Goal: Task Accomplishment & Management: Manage account settings

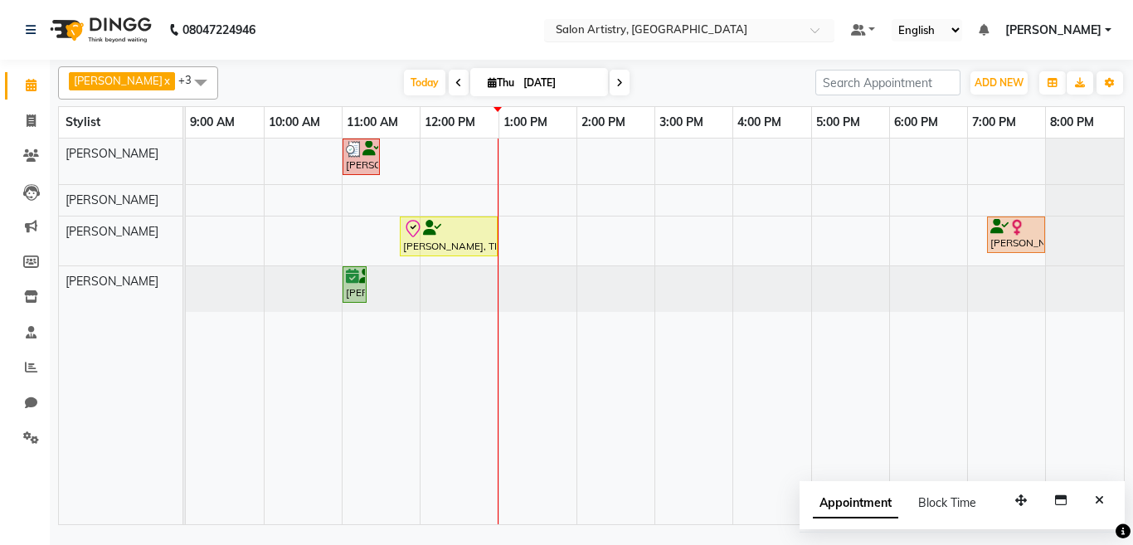
click at [737, 27] on input "text" at bounding box center [672, 31] width 240 height 17
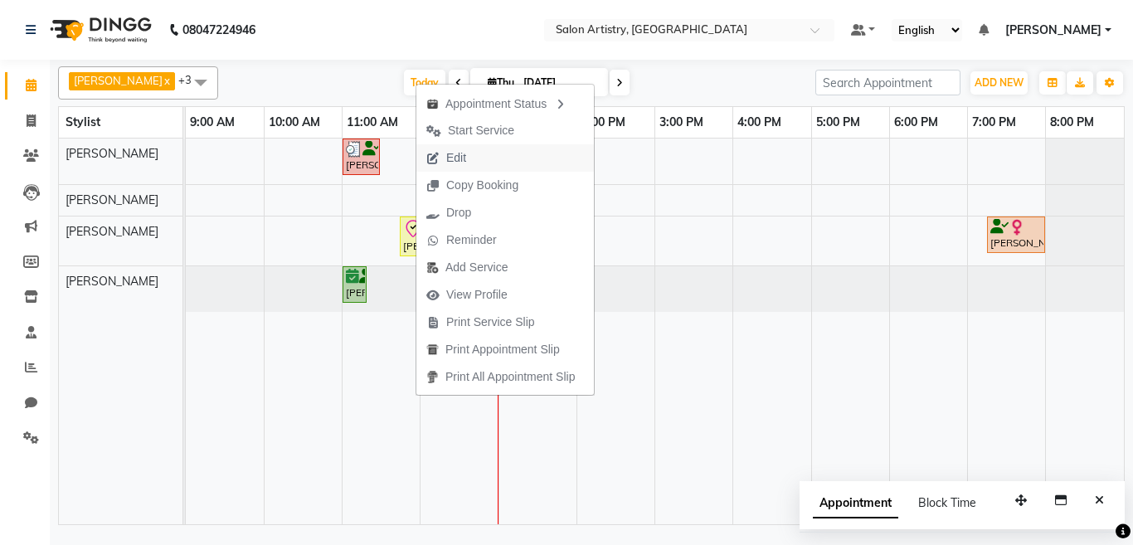
click at [473, 163] on span "Edit" at bounding box center [446, 157] width 60 height 27
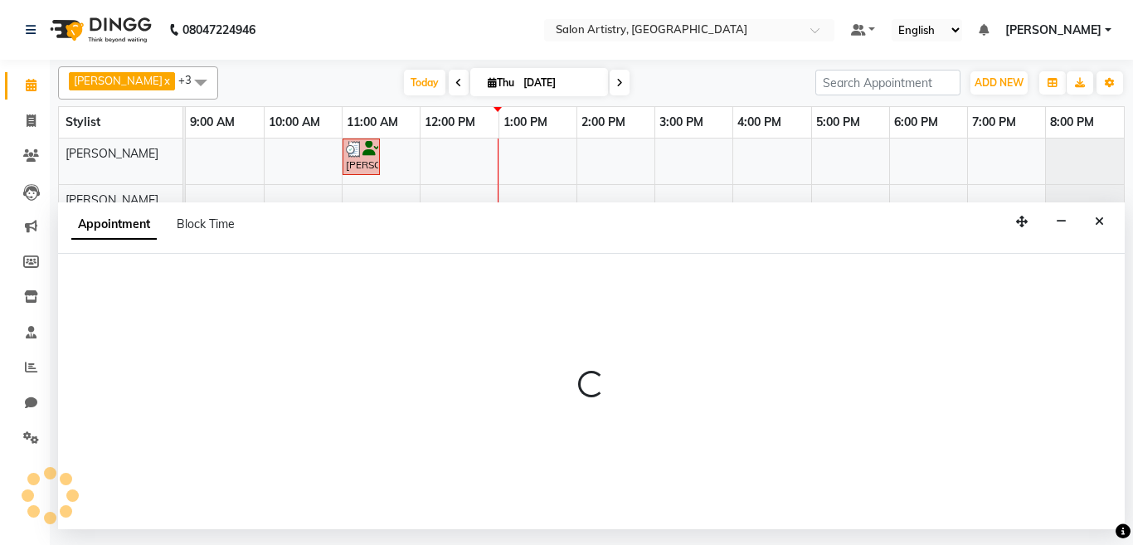
select select "tentative"
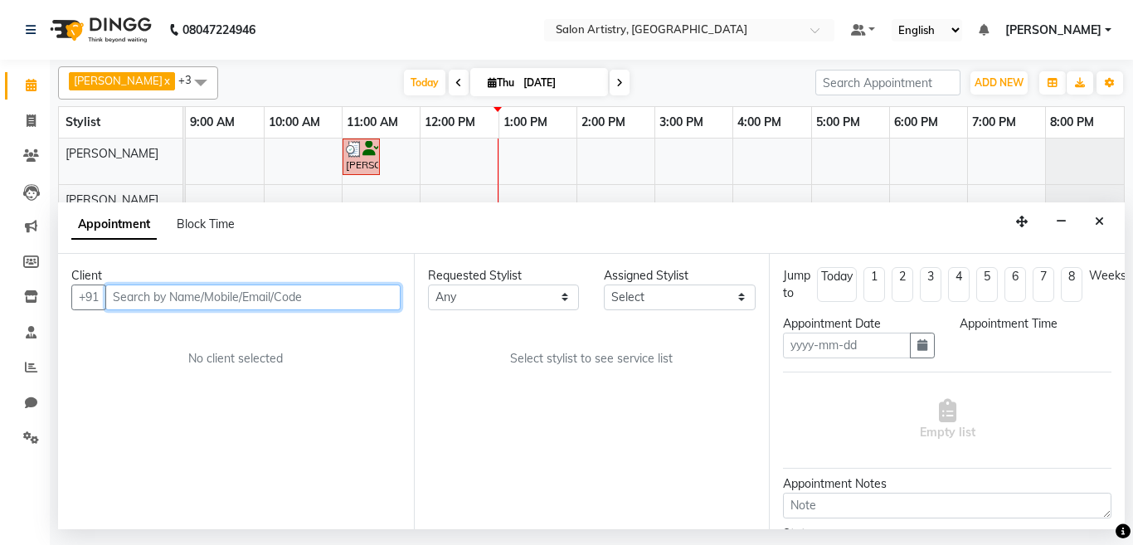
type input "[DATE]"
select select "check-in"
select select "79862"
select select "705"
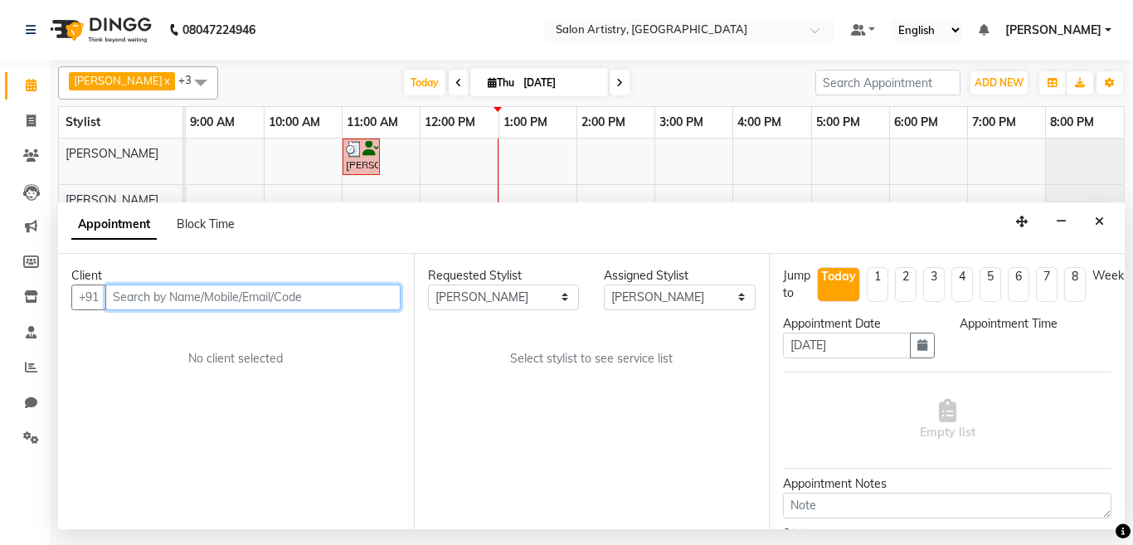
select select "4168"
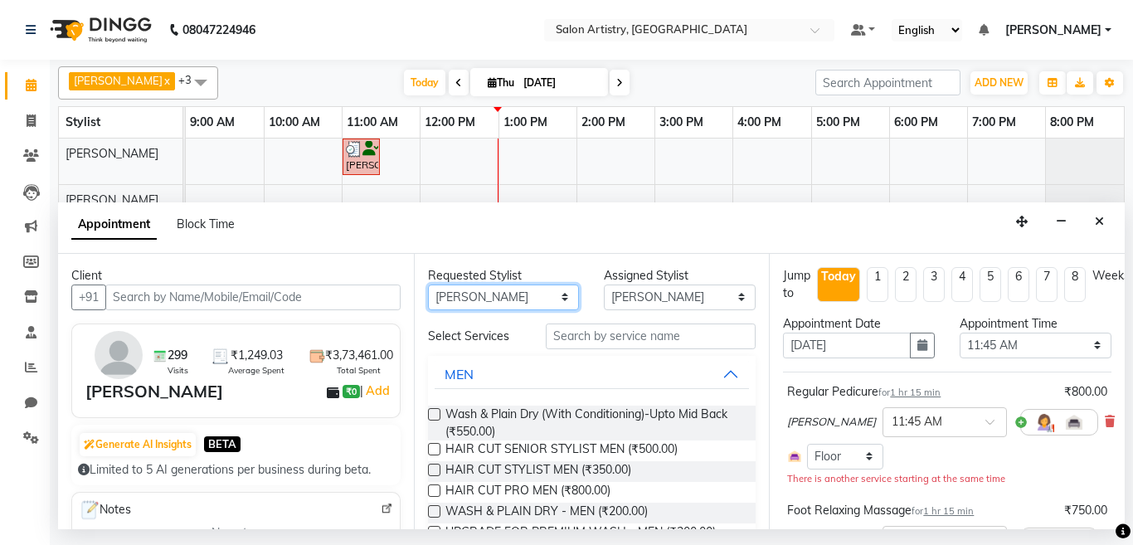
click at [537, 302] on select "Any [PERSON_NAME] [PERSON_NAME] [PERSON_NAME] [PERSON_NAME] [PERSON_NAME] [PERS…" at bounding box center [504, 297] width 152 height 26
select select "null"
click at [428, 284] on select "Any [PERSON_NAME] [PERSON_NAME] [PERSON_NAME] [PERSON_NAME] [PERSON_NAME] [PERS…" at bounding box center [504, 297] width 152 height 26
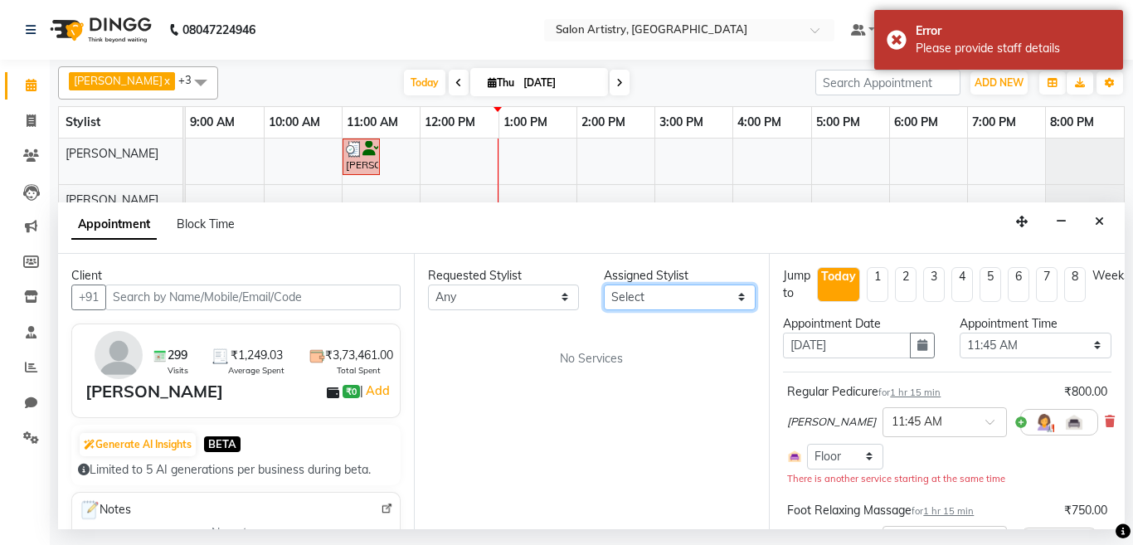
click at [616, 305] on select "Select [PERSON_NAME] [PERSON_NAME] [PERSON_NAME] [PERSON_NAME] [PERSON_NAME] [P…" at bounding box center [680, 297] width 152 height 26
select select "79864"
click at [604, 284] on select "Select [PERSON_NAME] [PERSON_NAME] [PERSON_NAME] [PERSON_NAME] [PERSON_NAME] [P…" at bounding box center [680, 297] width 152 height 26
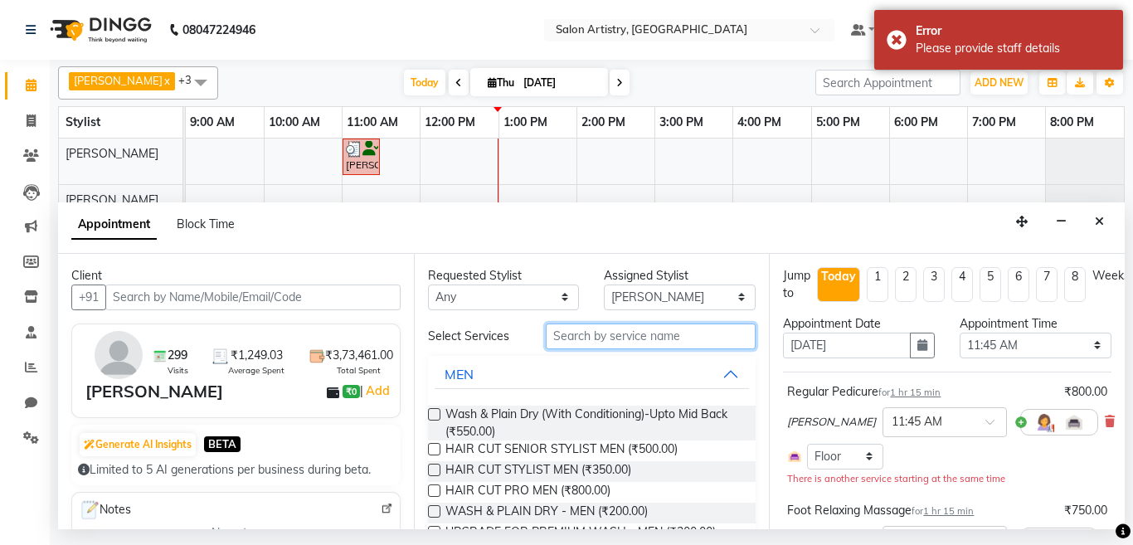
click at [627, 336] on input "text" at bounding box center [651, 336] width 211 height 26
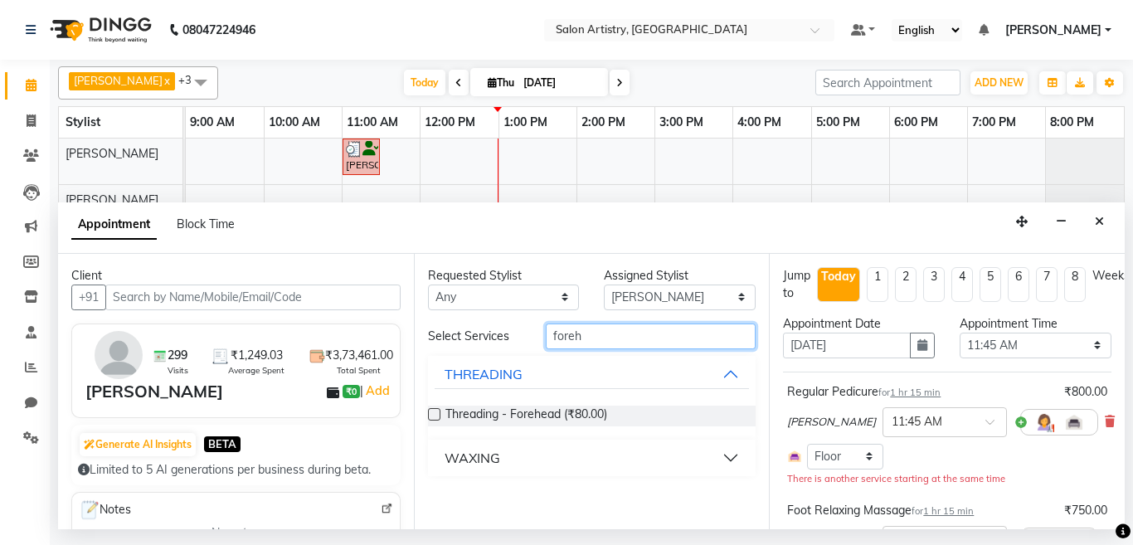
type input "foreh"
click at [436, 414] on label at bounding box center [434, 414] width 12 height 12
click at [436, 414] on input "checkbox" at bounding box center [433, 415] width 11 height 11
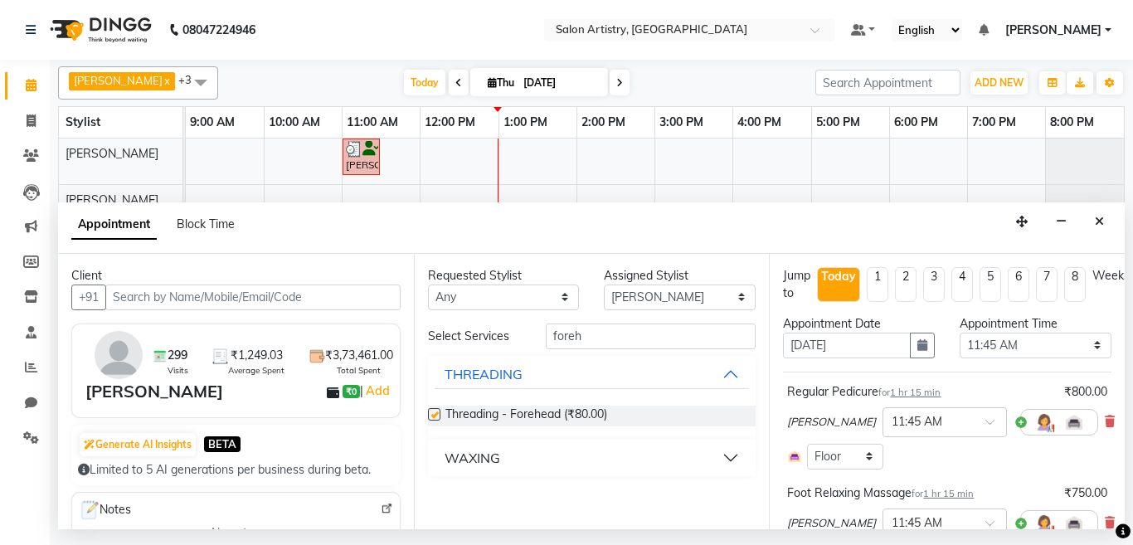
checkbox input "false"
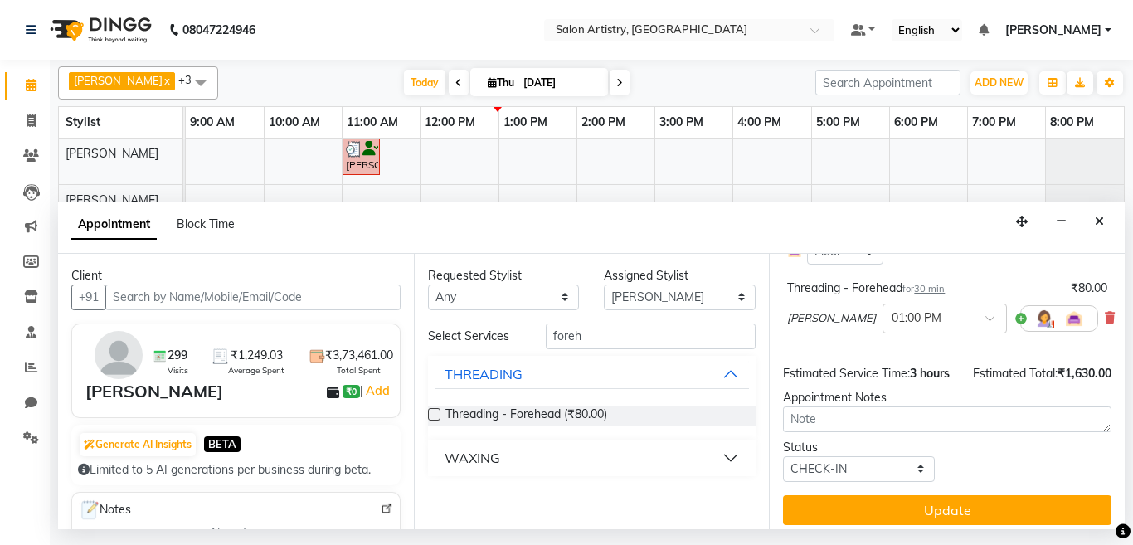
scroll to position [329, 0]
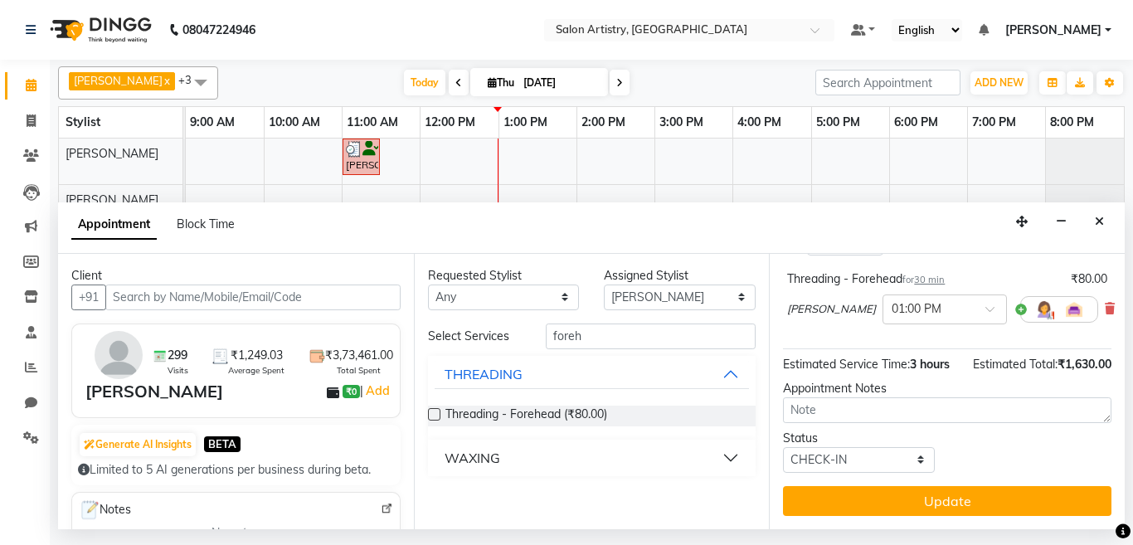
click at [936, 274] on span "30 min" at bounding box center [929, 280] width 31 height 12
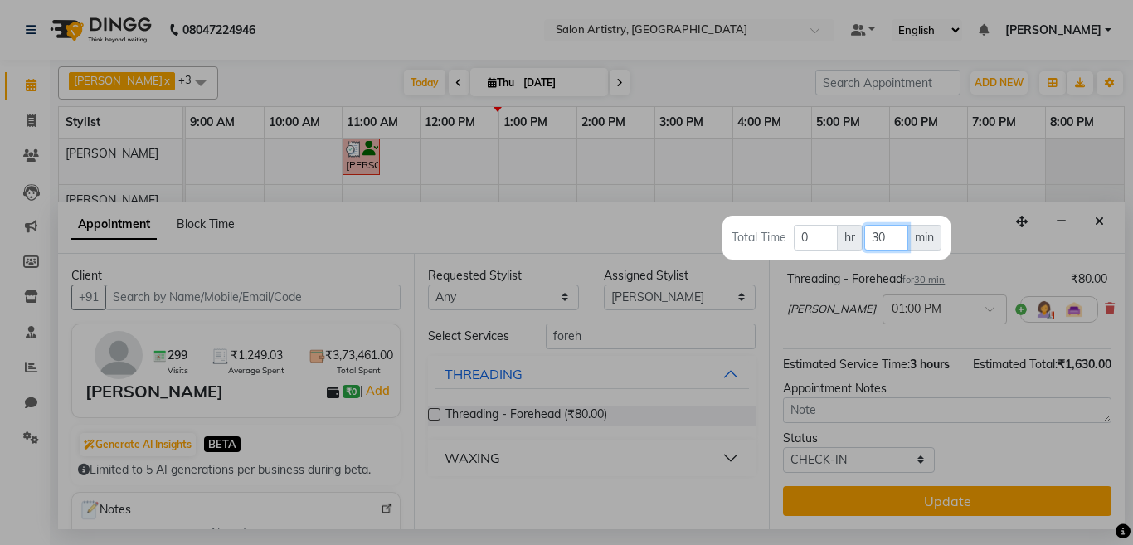
click at [893, 237] on input "30" at bounding box center [886, 238] width 44 height 26
type input "3"
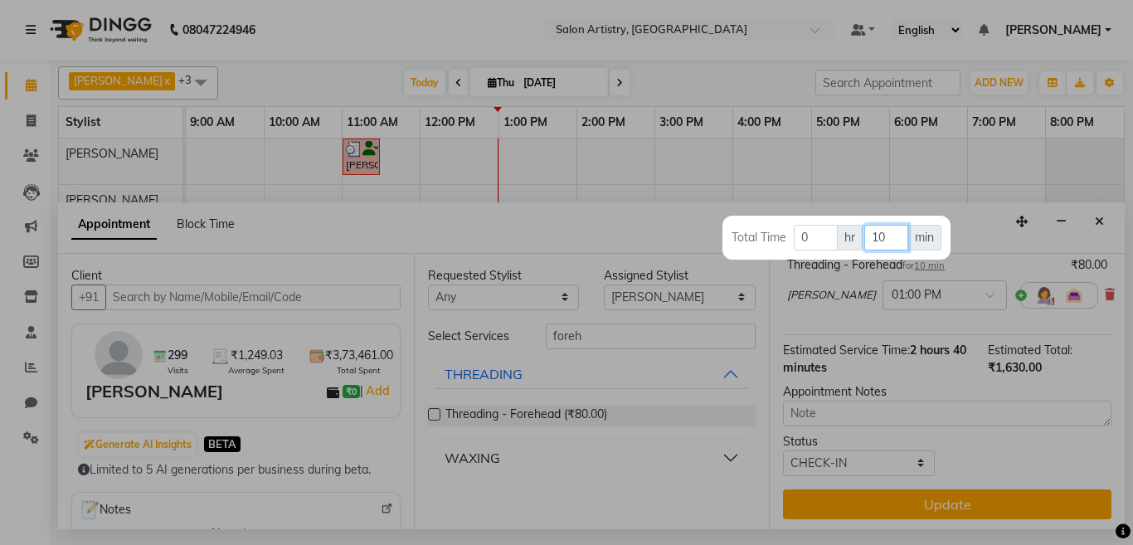
type input "10"
click at [830, 167] on div at bounding box center [566, 272] width 1133 height 545
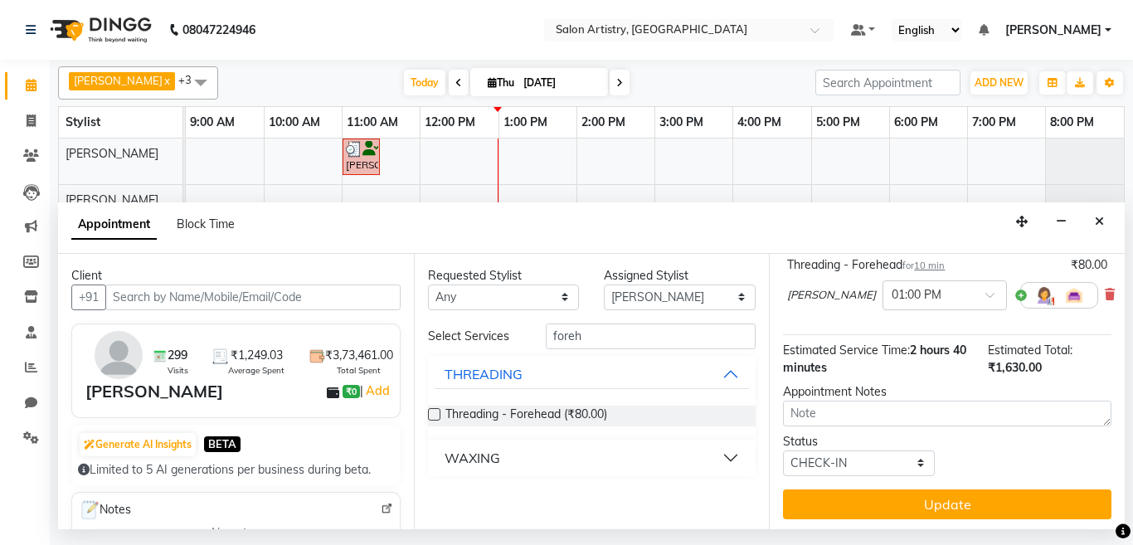
scroll to position [347, 0]
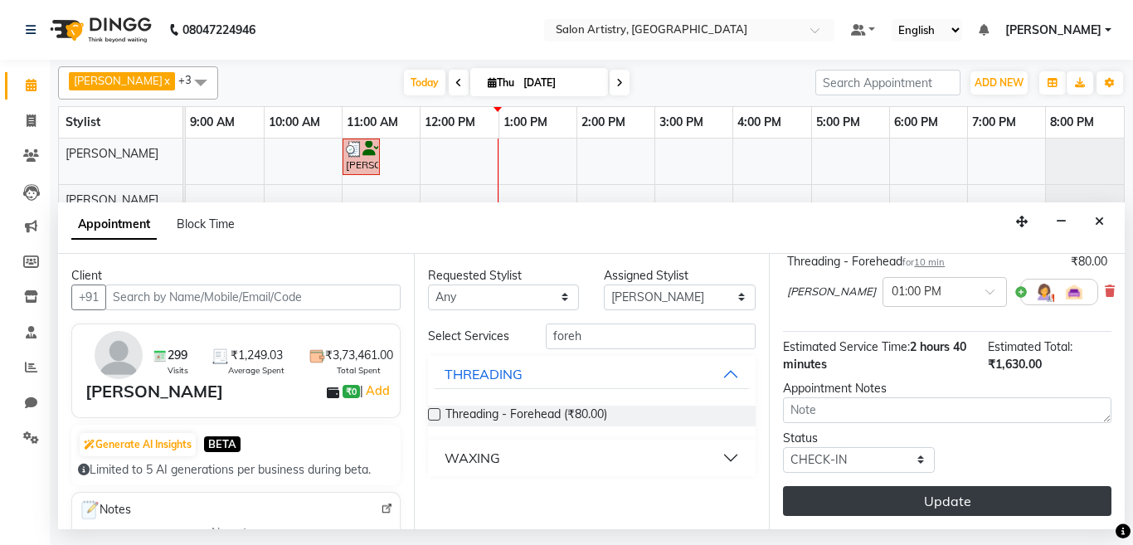
click at [878, 486] on button "Update" at bounding box center [947, 501] width 328 height 30
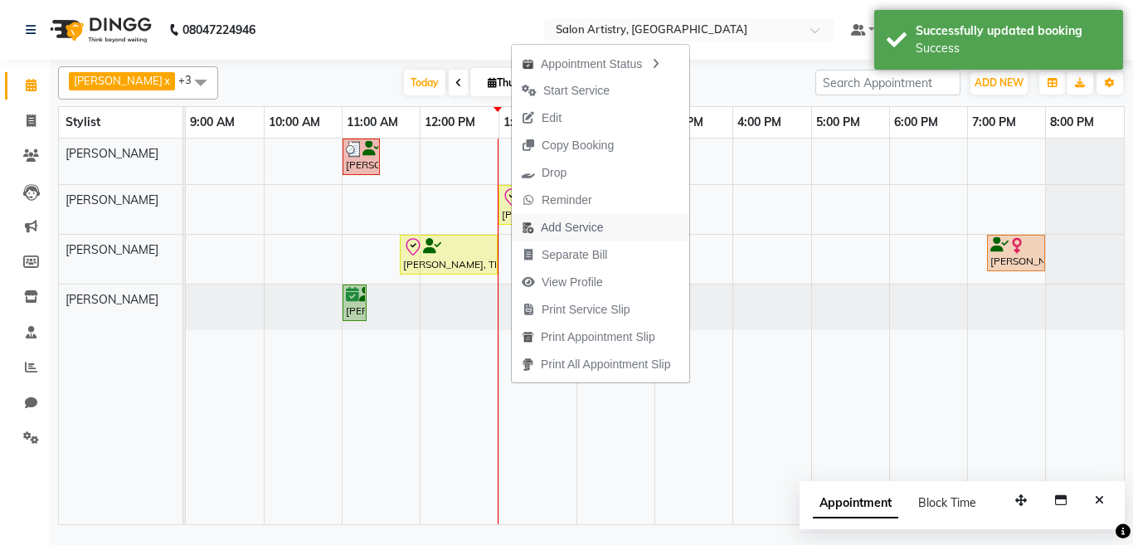
click at [564, 226] on span "Add Service" at bounding box center [572, 227] width 62 height 17
select select "79864"
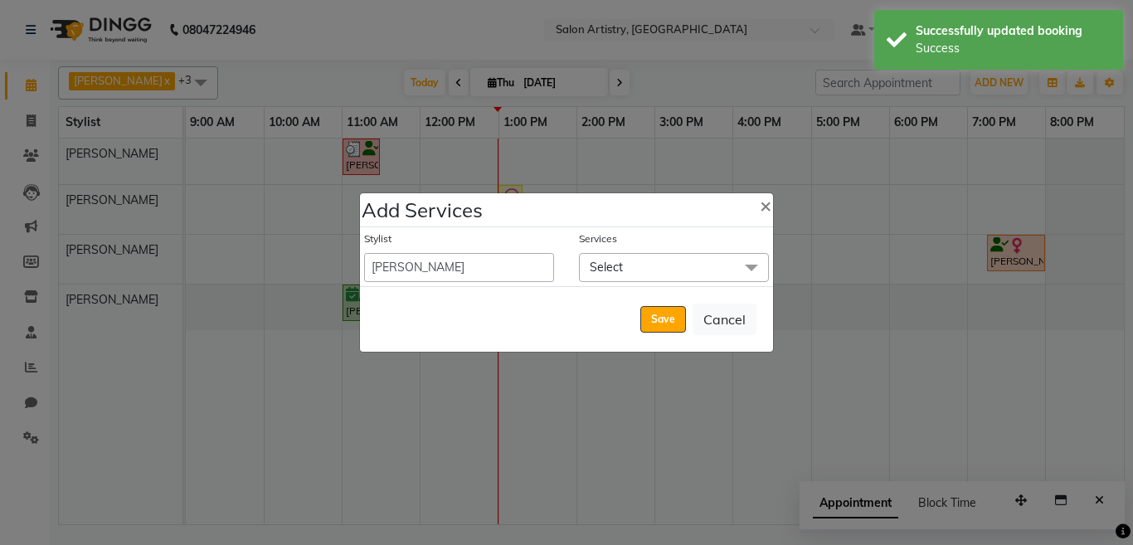
click at [599, 264] on span "Select" at bounding box center [606, 267] width 33 height 15
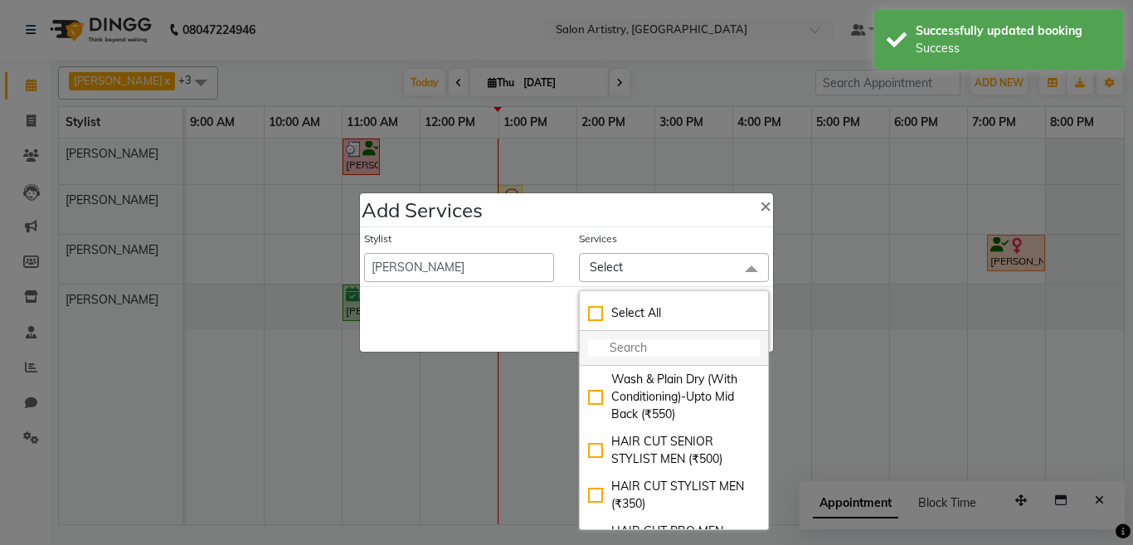
click at [623, 342] on input "multiselect-search" at bounding box center [674, 347] width 172 height 17
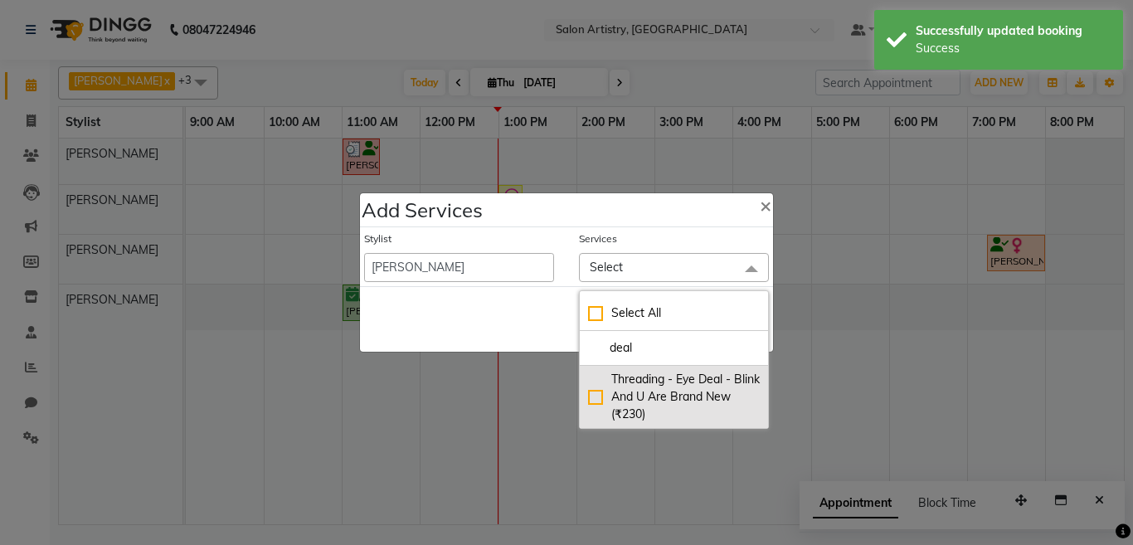
type input "deal"
click at [591, 397] on div "Threading - Eye Deal - Blink And U Are Brand New (₹230)" at bounding box center [674, 397] width 172 height 52
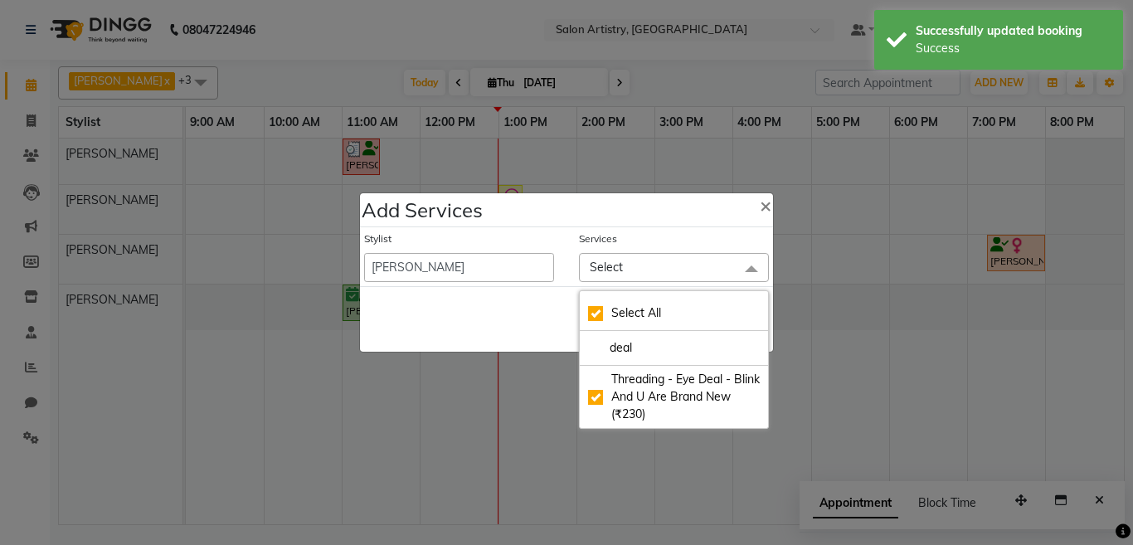
checkbox input "true"
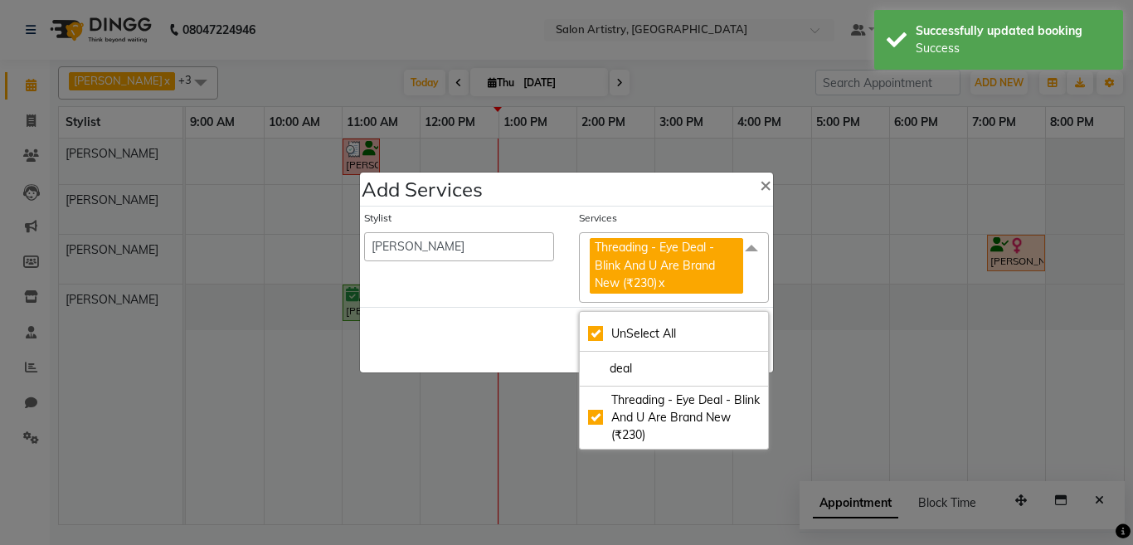
click at [511, 332] on div "Save Cancel" at bounding box center [566, 340] width 413 height 66
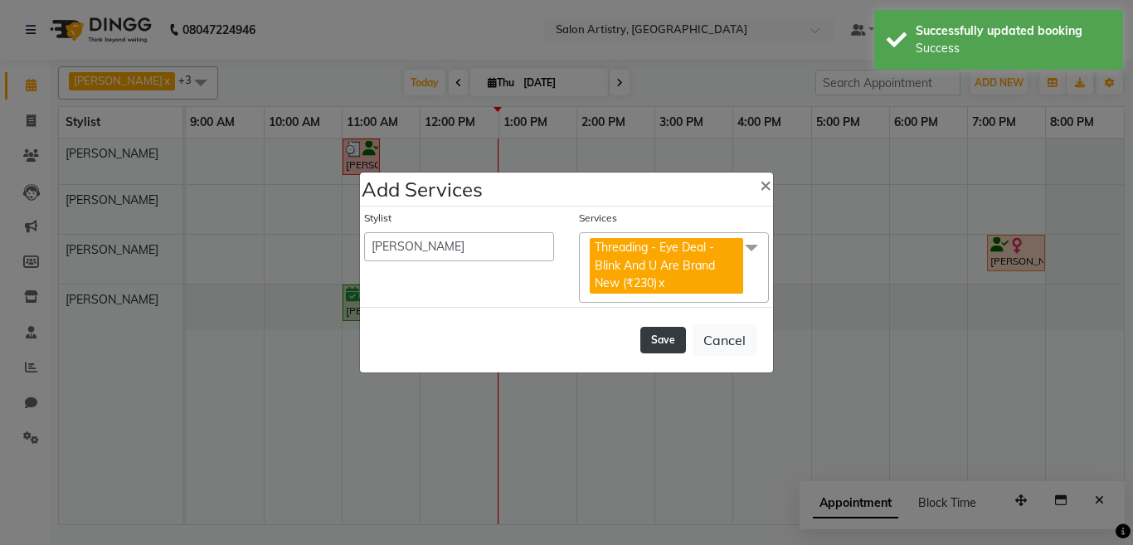
click at [657, 338] on button "Save" at bounding box center [663, 340] width 46 height 27
select select "79884"
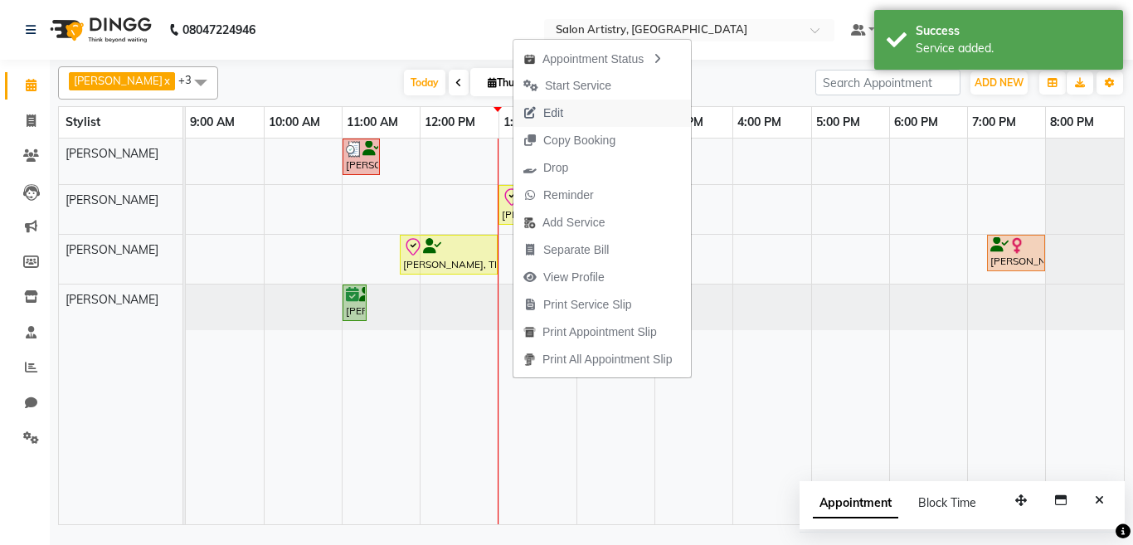
click at [564, 113] on span "Edit" at bounding box center [543, 112] width 60 height 27
select select "check-in"
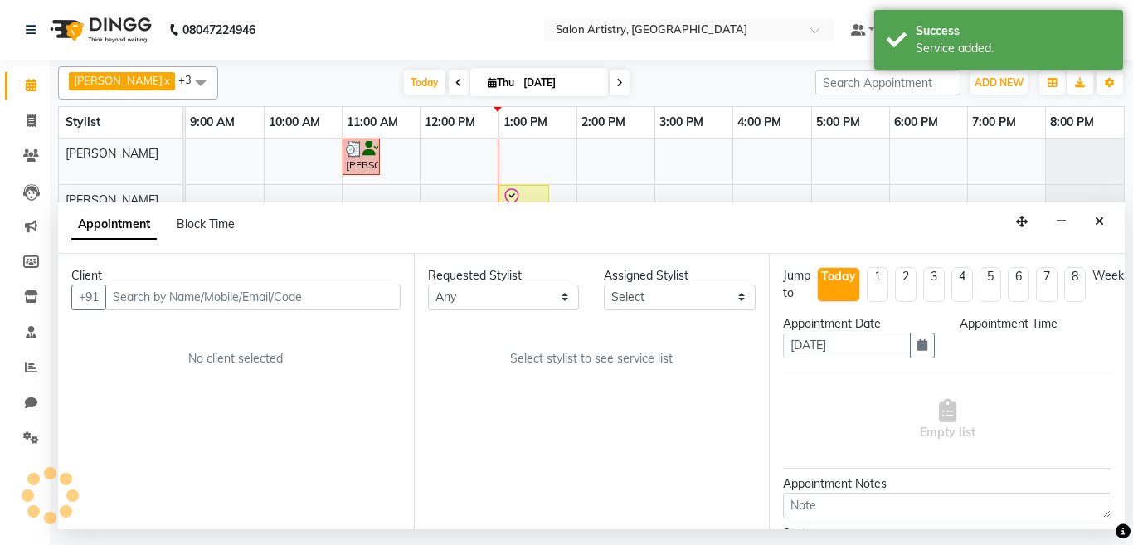
select select "79864"
select select "705"
select select "4168"
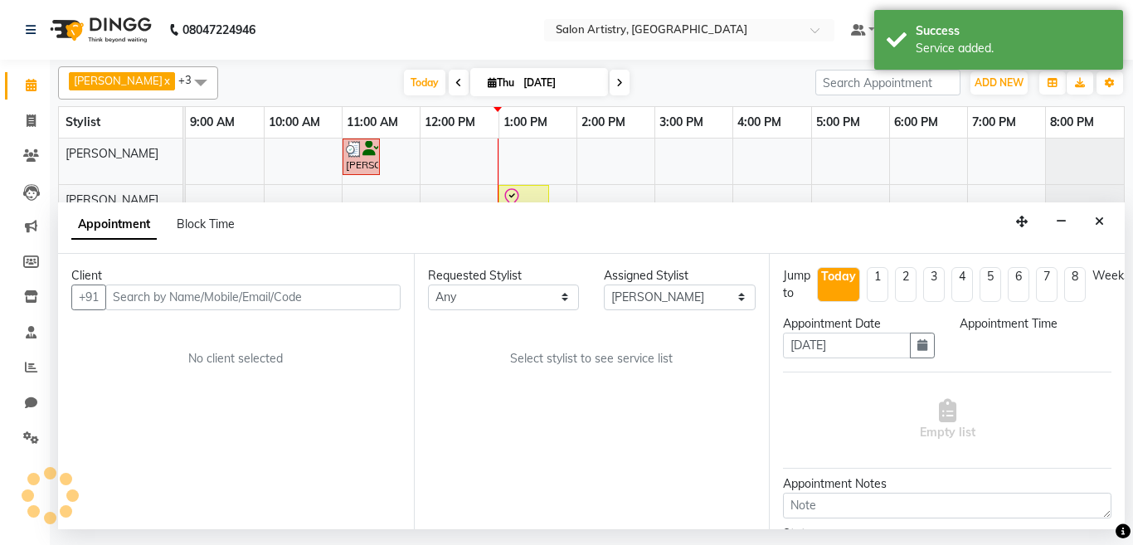
select select "4168"
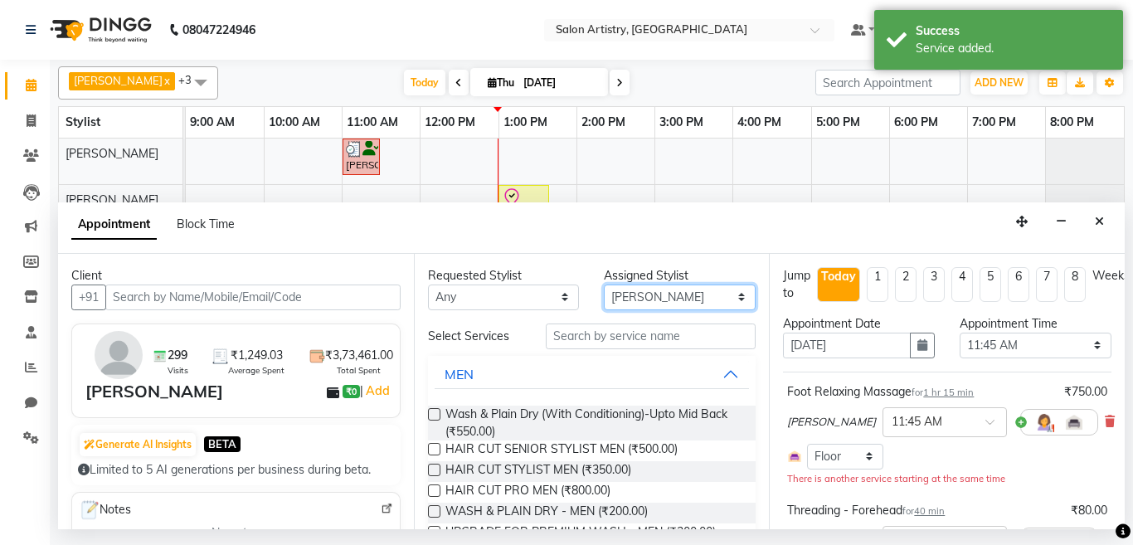
click at [632, 295] on select "Select [PERSON_NAME] [PERSON_NAME] [PERSON_NAME] [PERSON_NAME] [PERSON_NAME] [P…" at bounding box center [680, 297] width 152 height 26
select select "79861"
click at [604, 284] on select "Select [PERSON_NAME] [PERSON_NAME] [PERSON_NAME] [PERSON_NAME] [PERSON_NAME] [P…" at bounding box center [680, 297] width 152 height 26
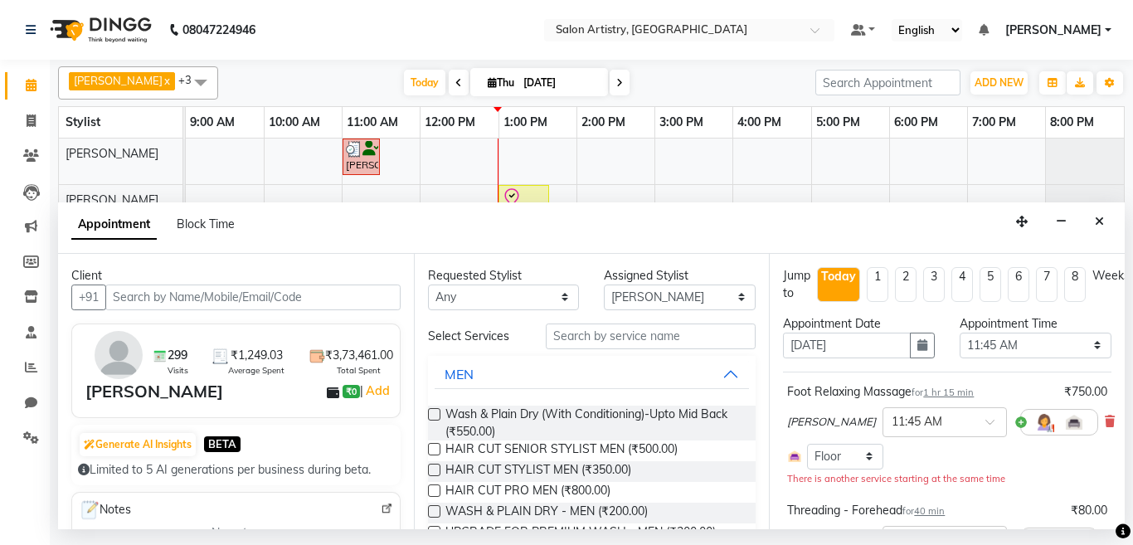
click at [433, 413] on label at bounding box center [434, 414] width 12 height 12
click at [433, 413] on input "checkbox" at bounding box center [433, 415] width 11 height 11
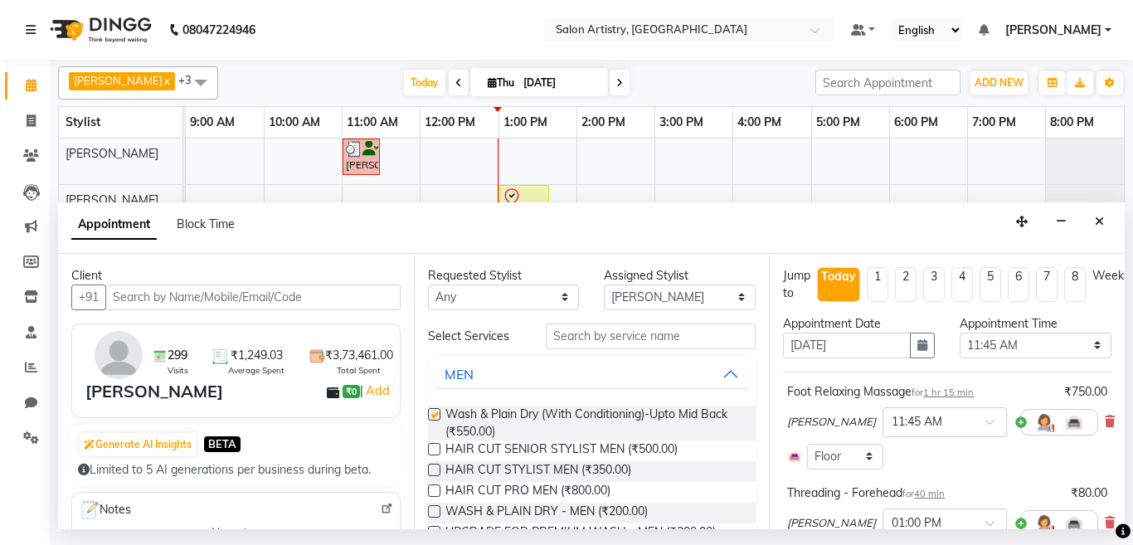
checkbox input "false"
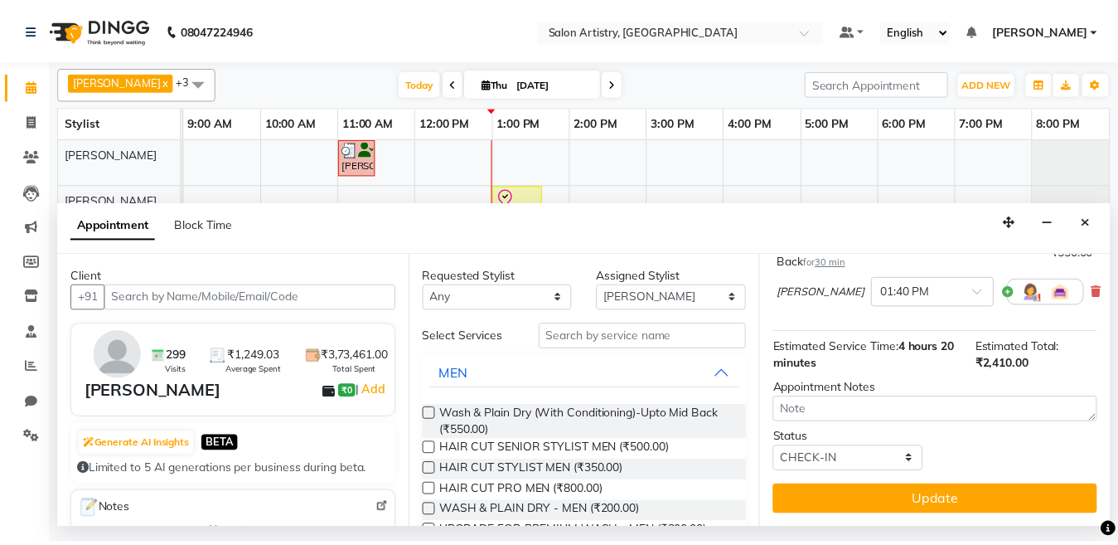
scroll to position [584, 0]
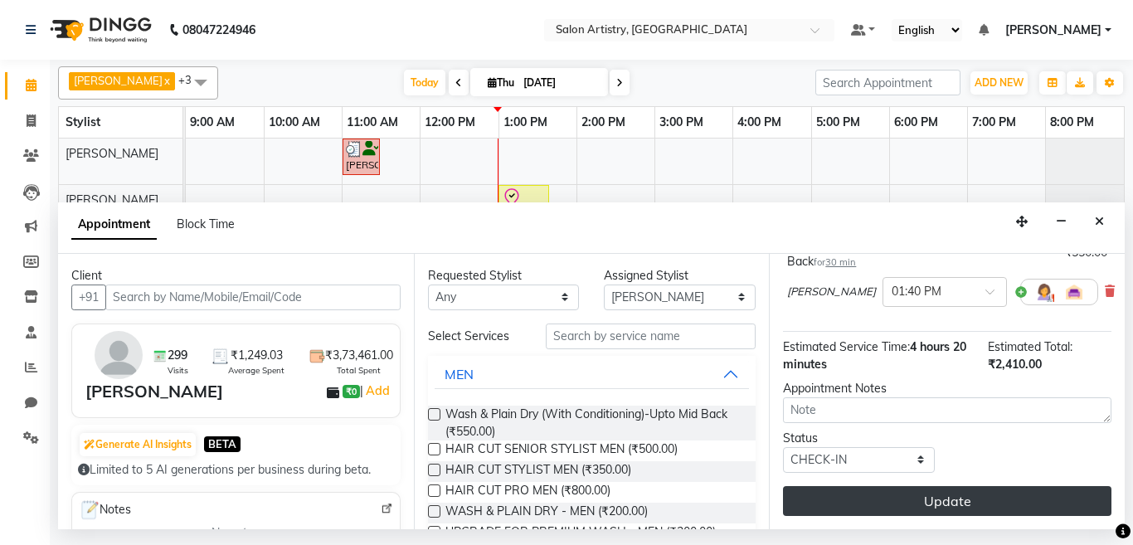
click at [856, 486] on button "Update" at bounding box center [947, 501] width 328 height 30
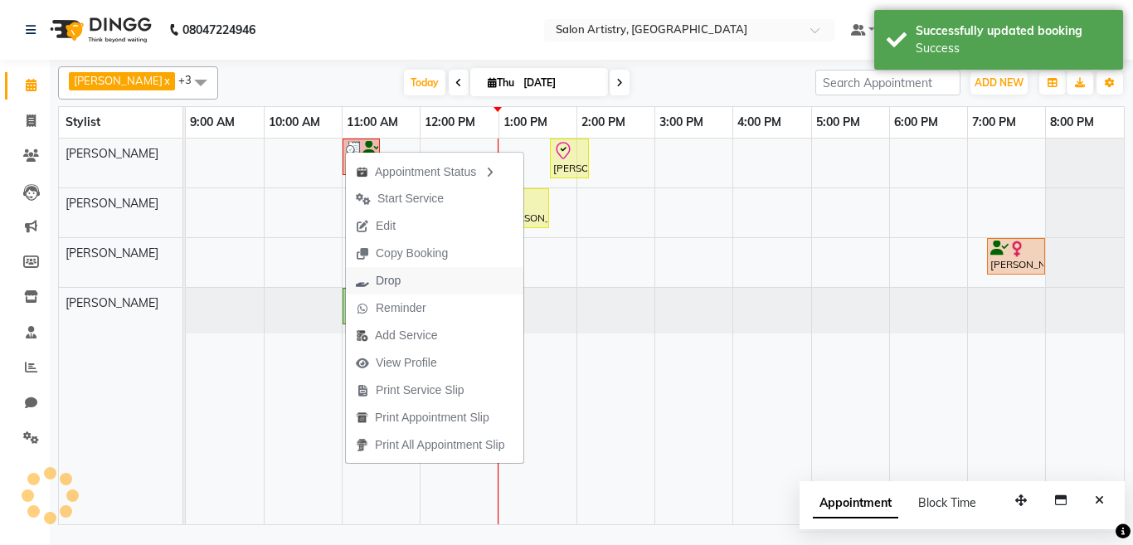
click at [389, 280] on span "Drop" at bounding box center [388, 280] width 25 height 17
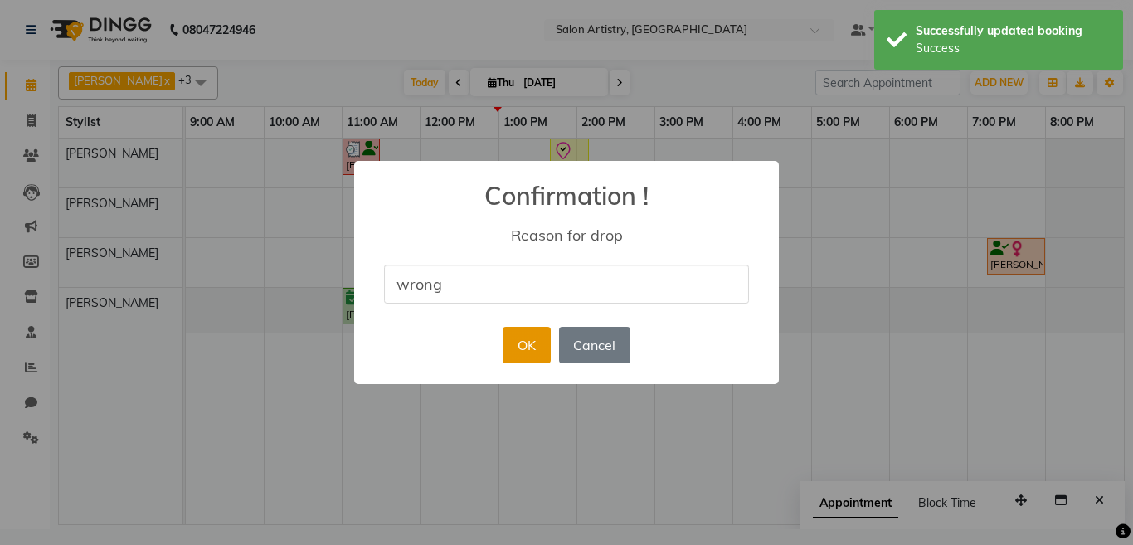
type input "wrong"
click at [532, 347] on button "OK" at bounding box center [525, 345] width 47 height 36
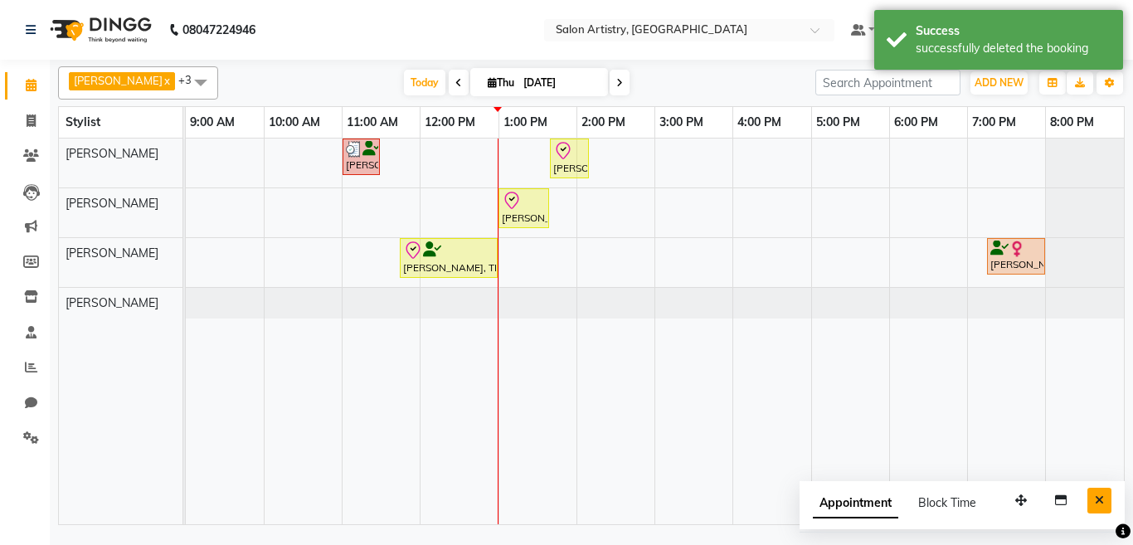
click at [1102, 501] on icon "Close" at bounding box center [1098, 500] width 9 height 12
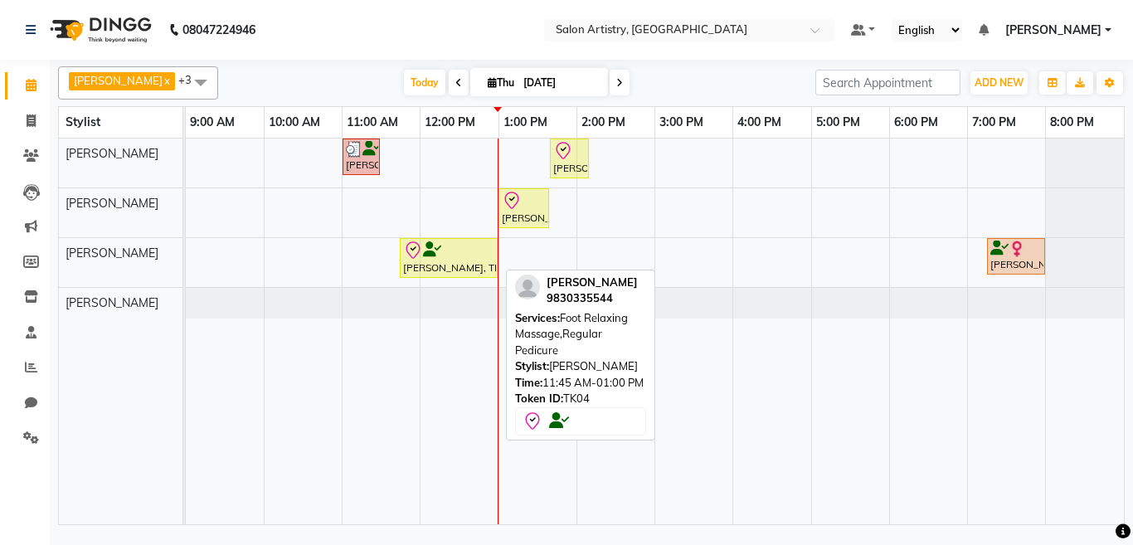
click at [474, 266] on div "[PERSON_NAME], TK04, 11:45 AM-01:00 PM, Foot Relaxing Massage,Regular Pedicure" at bounding box center [448, 257] width 95 height 35
select select "8"
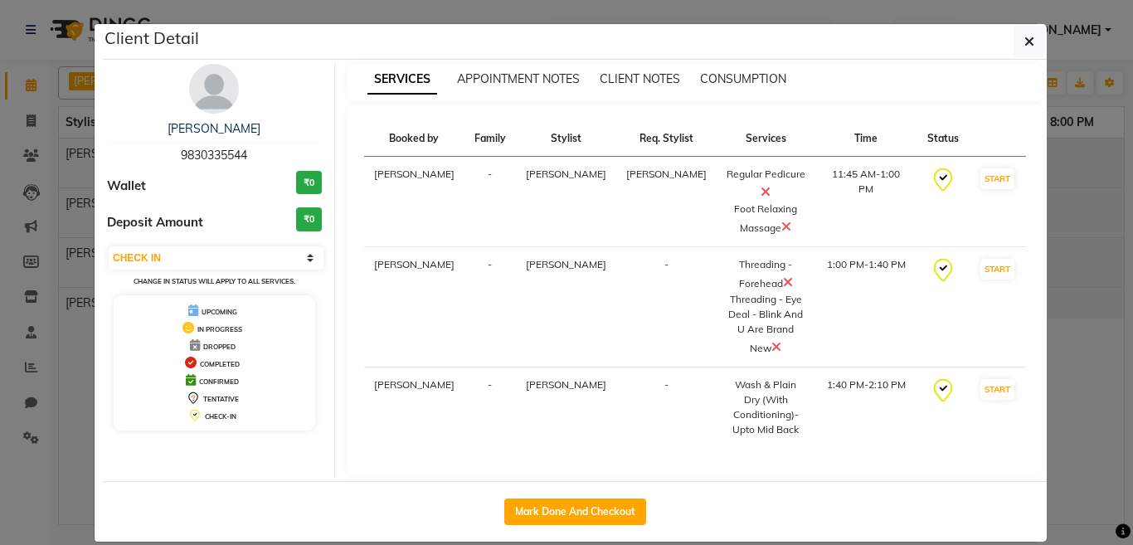
click at [568, 539] on div "Mark Done And Checkout" at bounding box center [575, 511] width 944 height 61
click at [573, 517] on button "Mark Done And Checkout" at bounding box center [575, 511] width 142 height 27
select select "service"
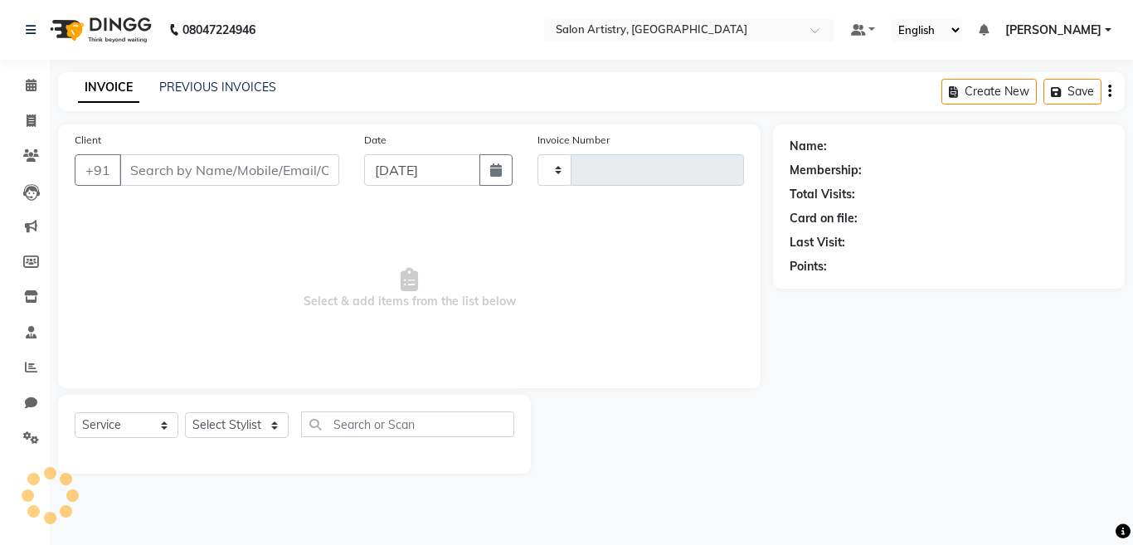
type input "2289"
select select "8285"
select select "79865"
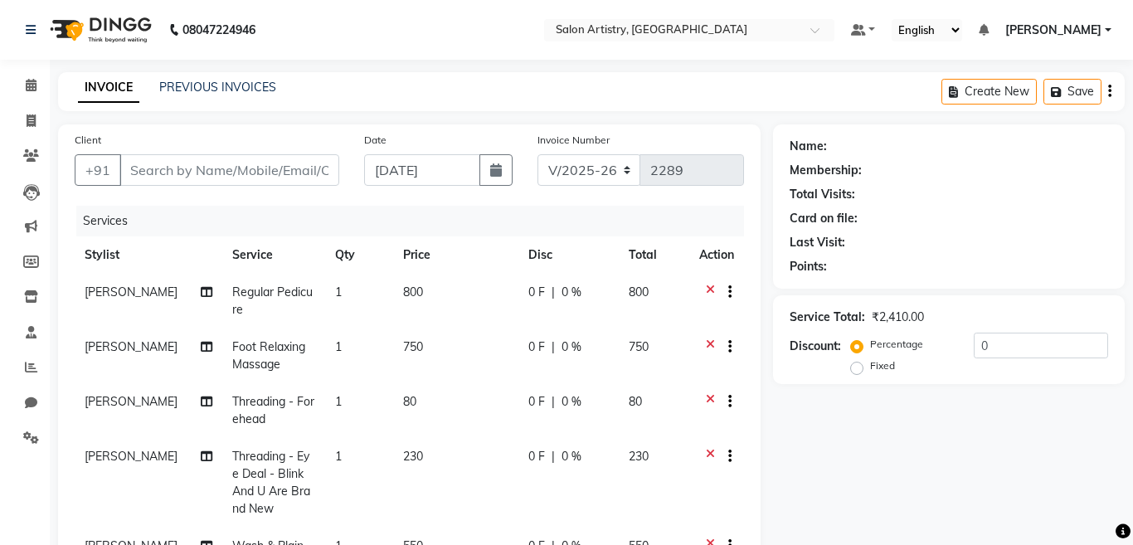
type input "9830335544"
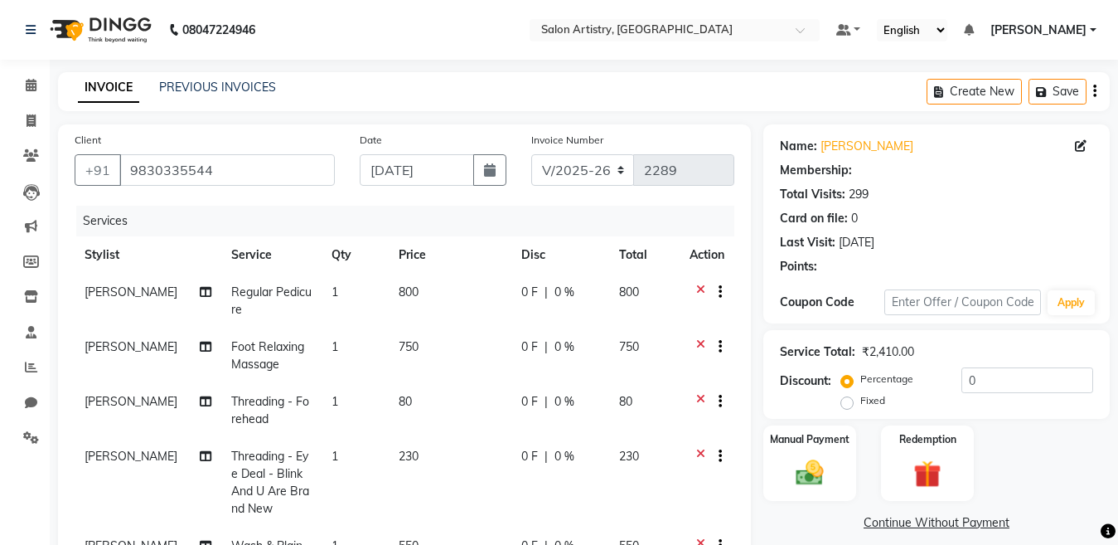
select select "1: Object"
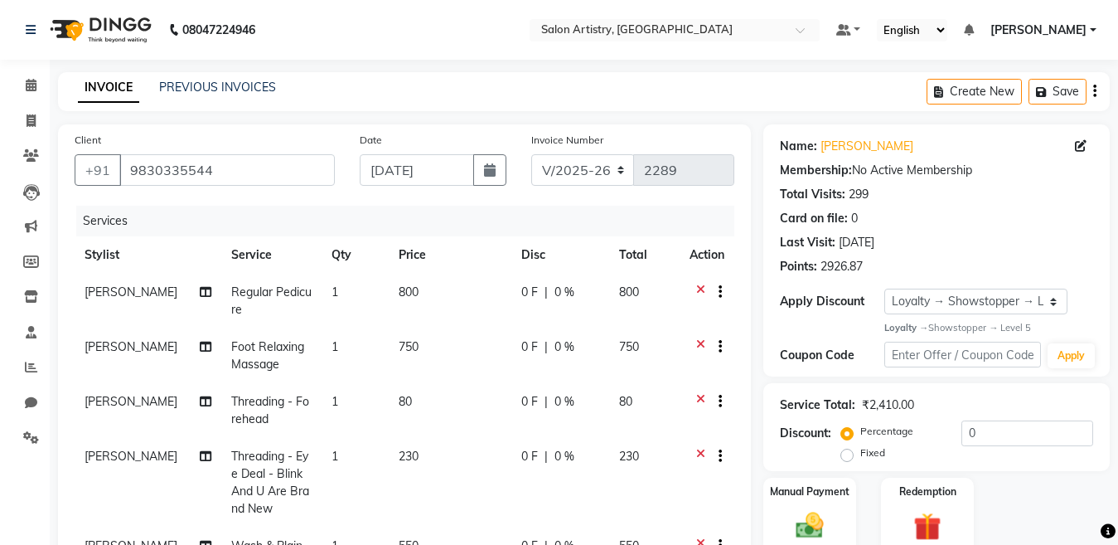
click at [565, 294] on div "0 F | 0 %" at bounding box center [561, 292] width 78 height 17
select select "79862"
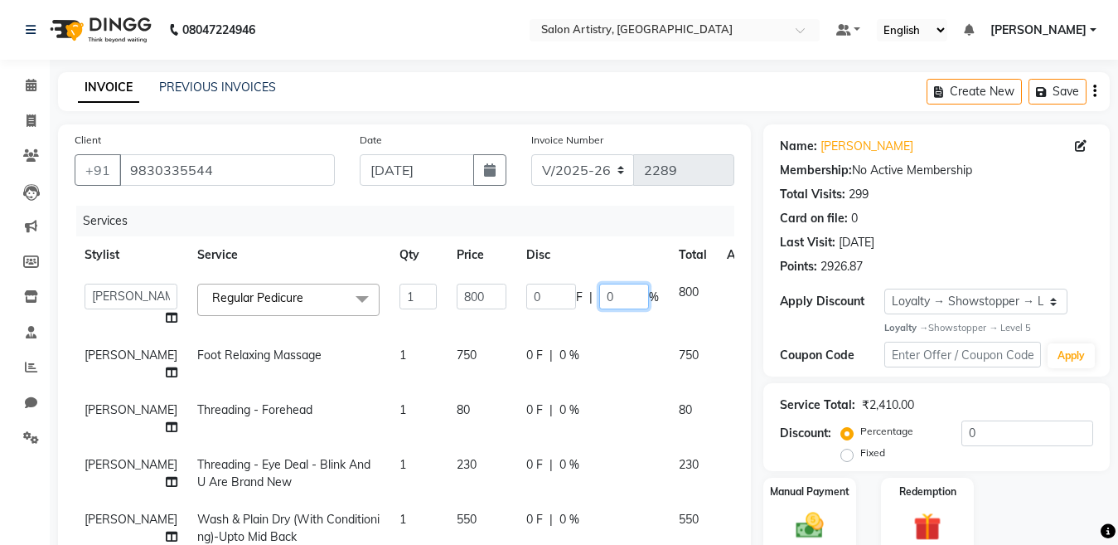
click at [599, 287] on input "0" at bounding box center [624, 297] width 50 height 26
type input "25"
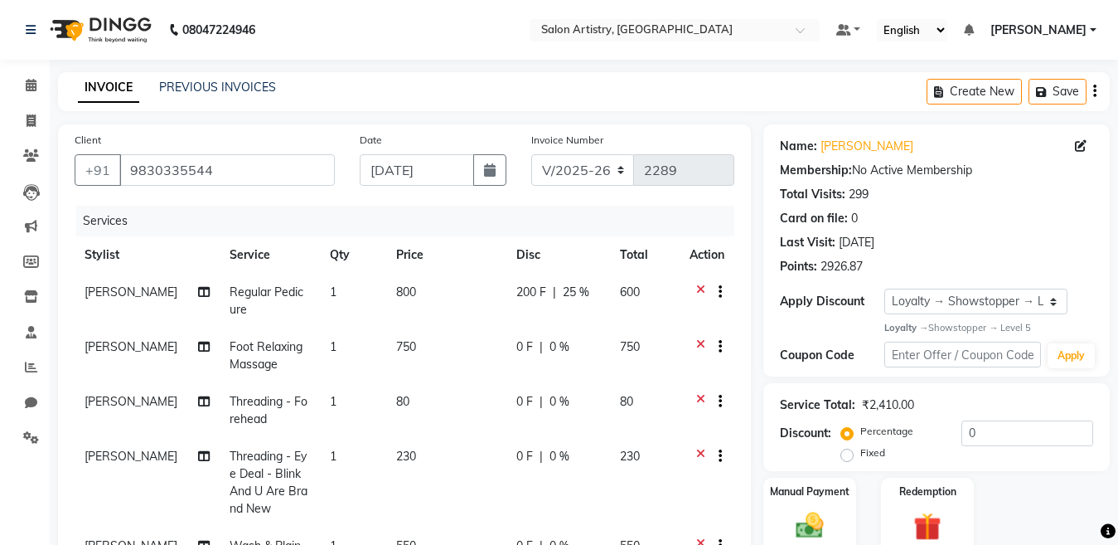
click at [534, 347] on div "0 F | 0 %" at bounding box center [559, 346] width 84 height 17
select select "79862"
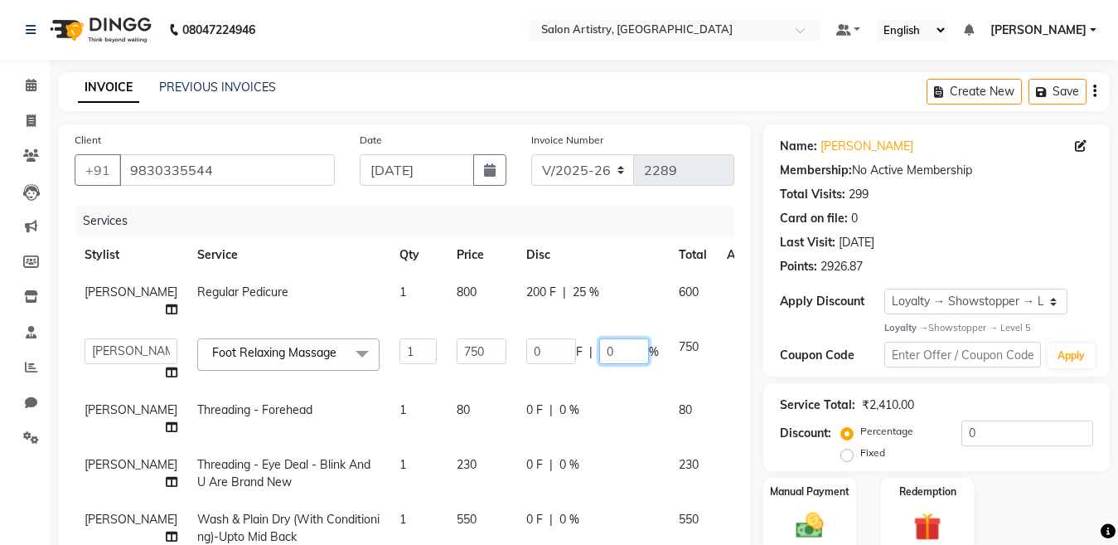
click at [599, 344] on input "0" at bounding box center [624, 351] width 50 height 26
type input "25"
click at [540, 400] on td "0 F | 0 %" at bounding box center [593, 418] width 153 height 55
select select "79864"
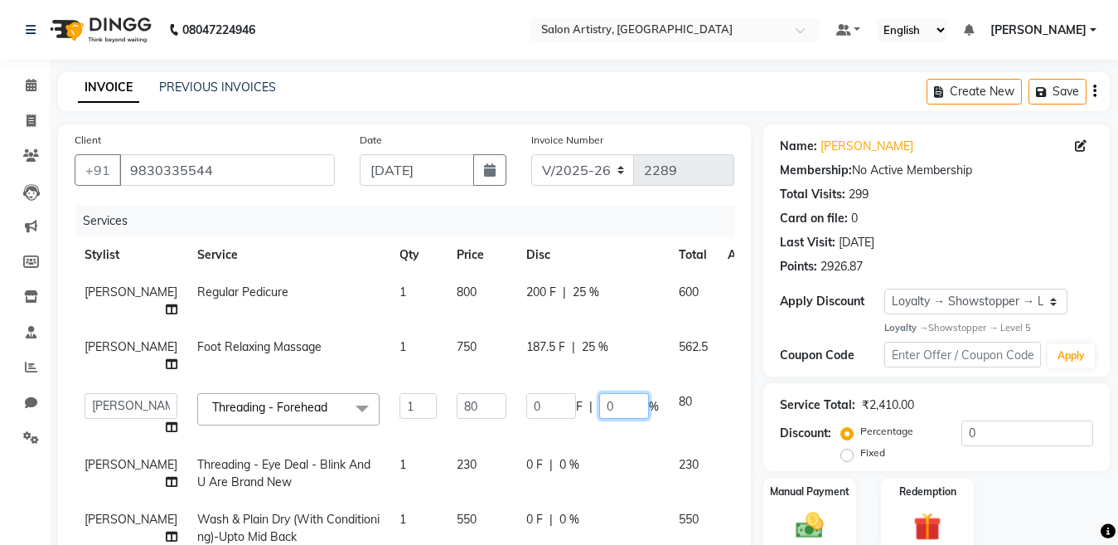
click at [599, 403] on input "0" at bounding box center [624, 406] width 50 height 26
type input "25"
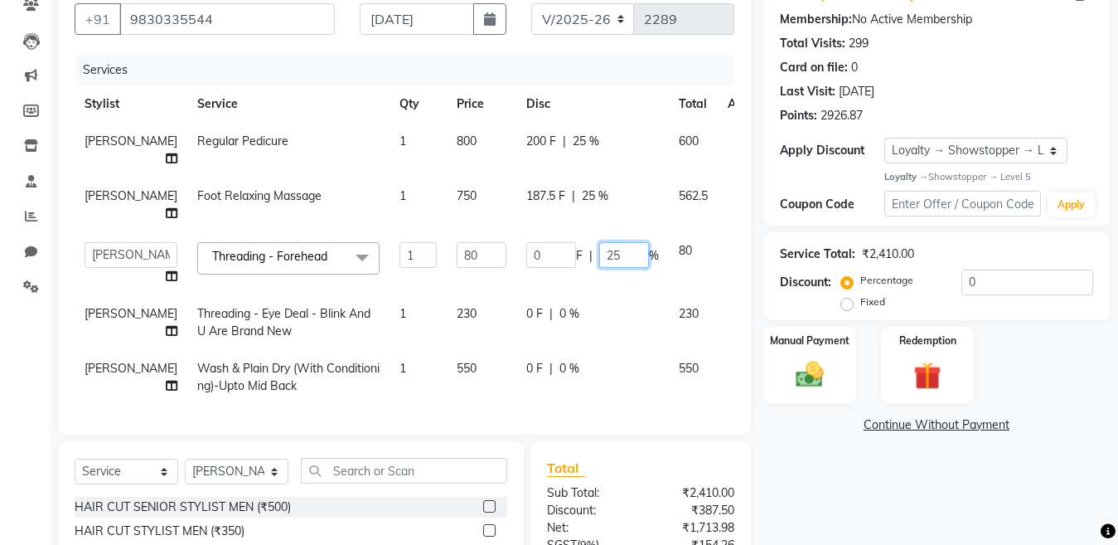
scroll to position [166, 0]
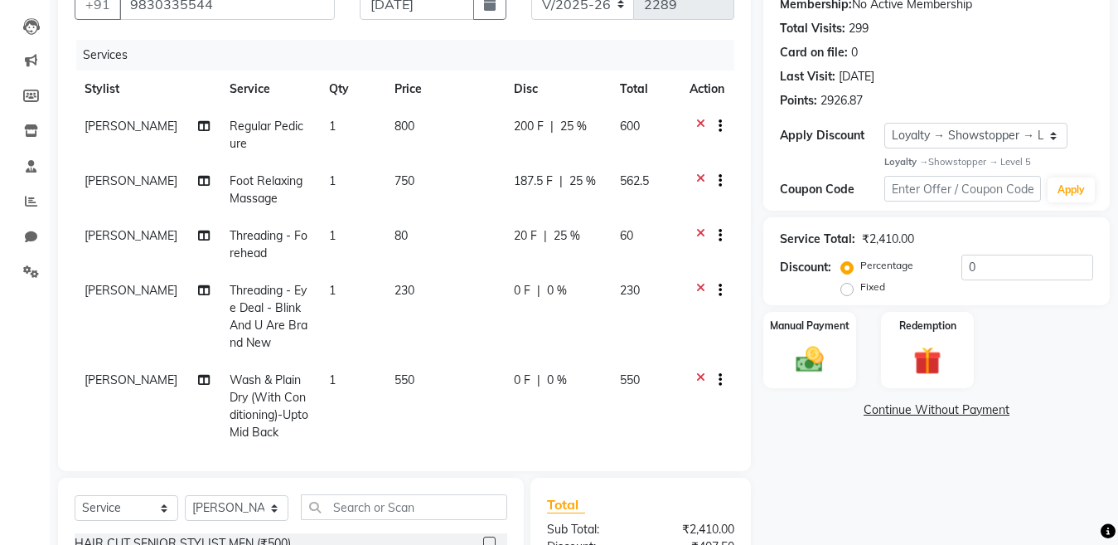
click at [540, 306] on td "0 F | 0 %" at bounding box center [557, 317] width 106 height 90
select select "79864"
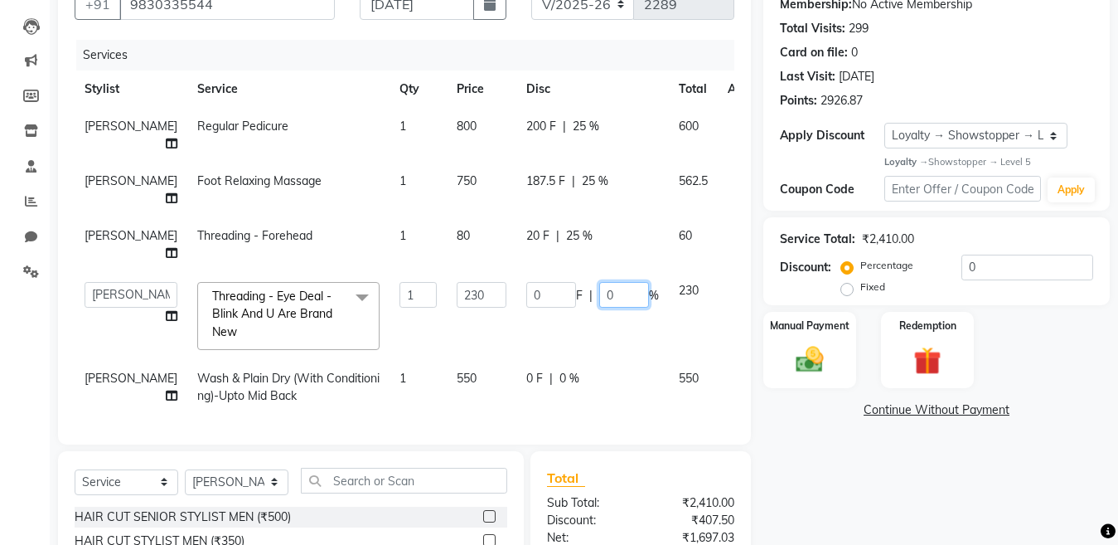
click at [599, 308] on input "0" at bounding box center [624, 295] width 50 height 26
type input "25"
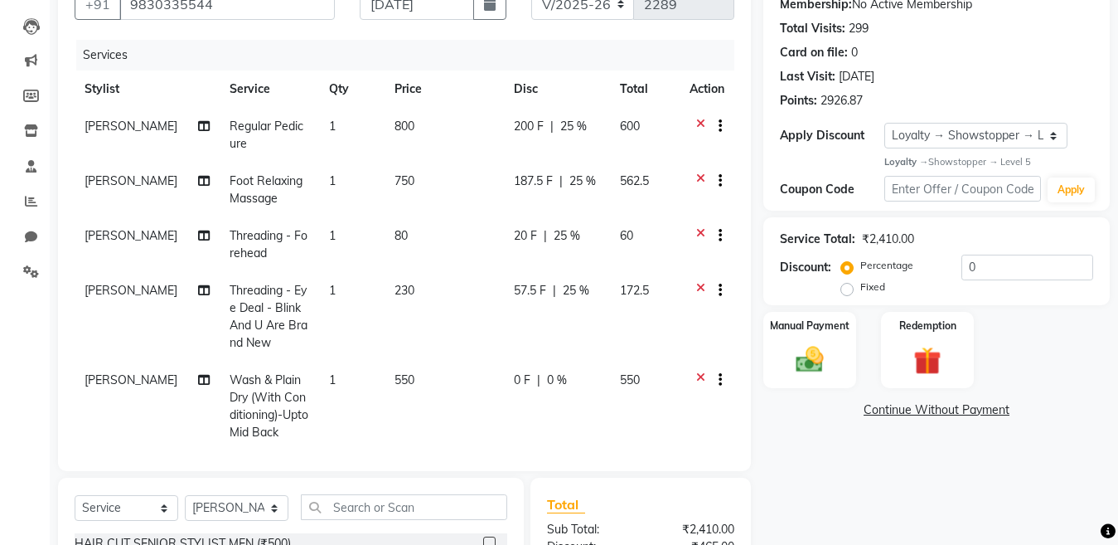
click at [551, 389] on td "0 F | 0 %" at bounding box center [557, 406] width 106 height 90
select select "79861"
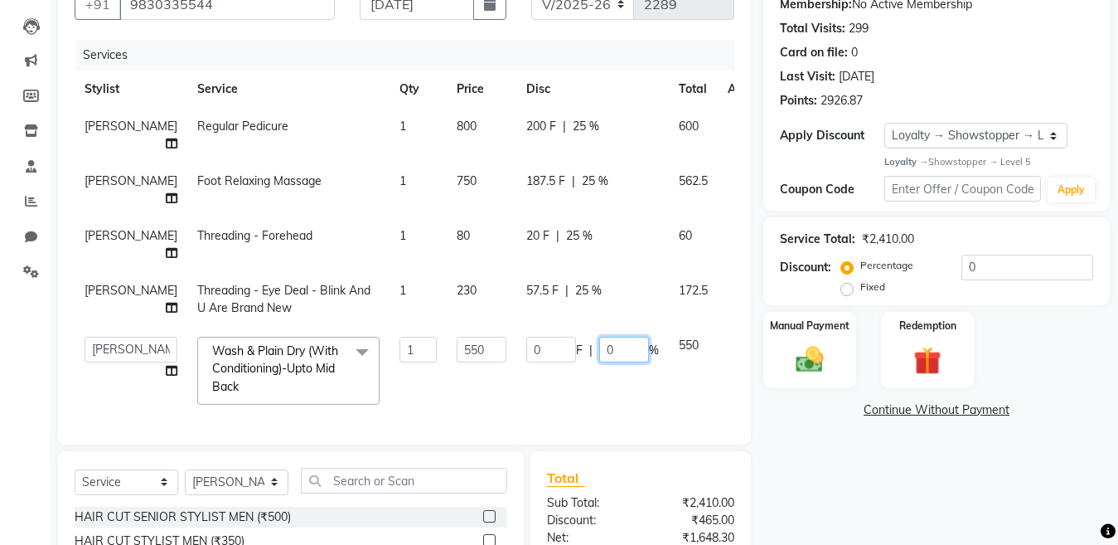
click at [599, 362] on input "0" at bounding box center [624, 350] width 50 height 26
type input "25"
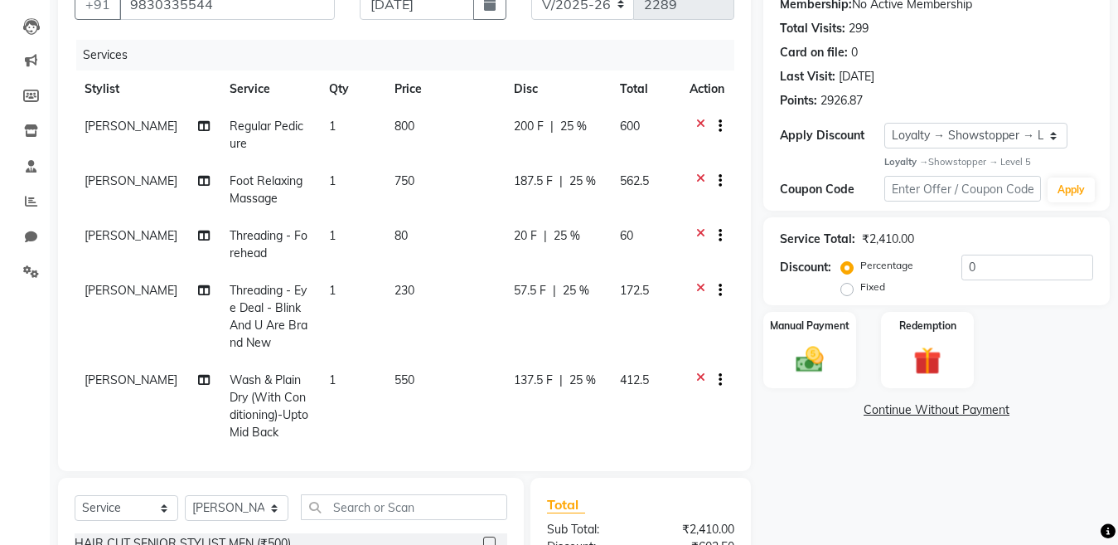
click at [849, 484] on div "Name: [PERSON_NAME] Membership: No Active Membership Total Visits: 299 Card on …" at bounding box center [943, 349] width 359 height 780
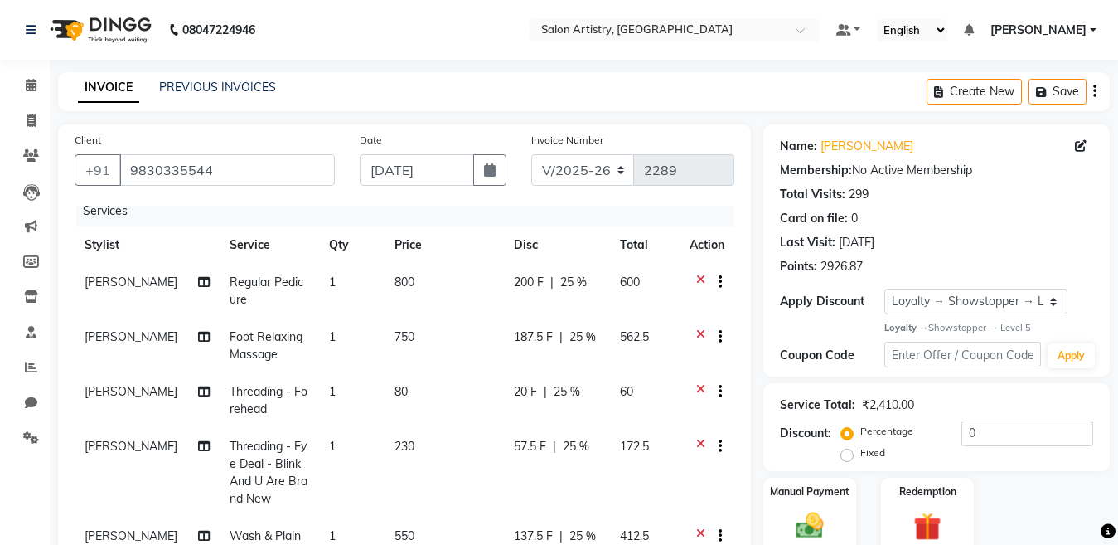
scroll to position [385, 0]
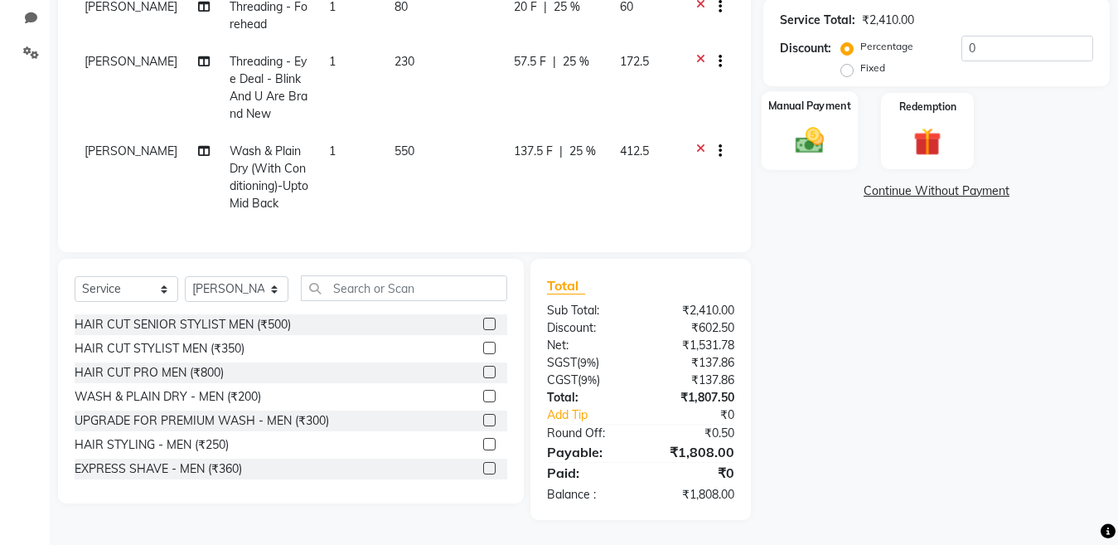
click at [798, 139] on img at bounding box center [810, 140] width 46 height 33
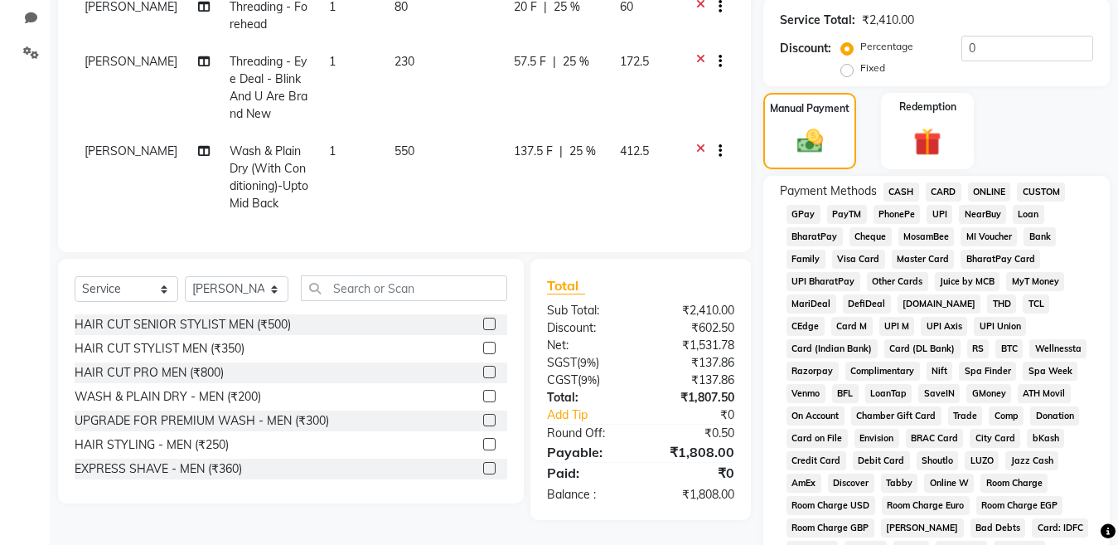
click at [934, 192] on span "CARD" at bounding box center [944, 191] width 36 height 19
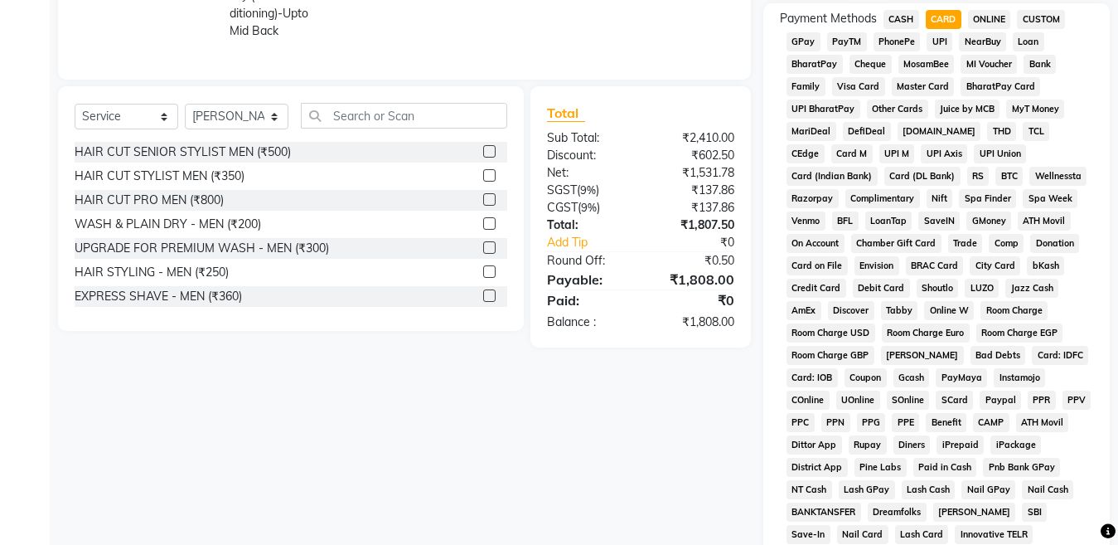
scroll to position [716, 0]
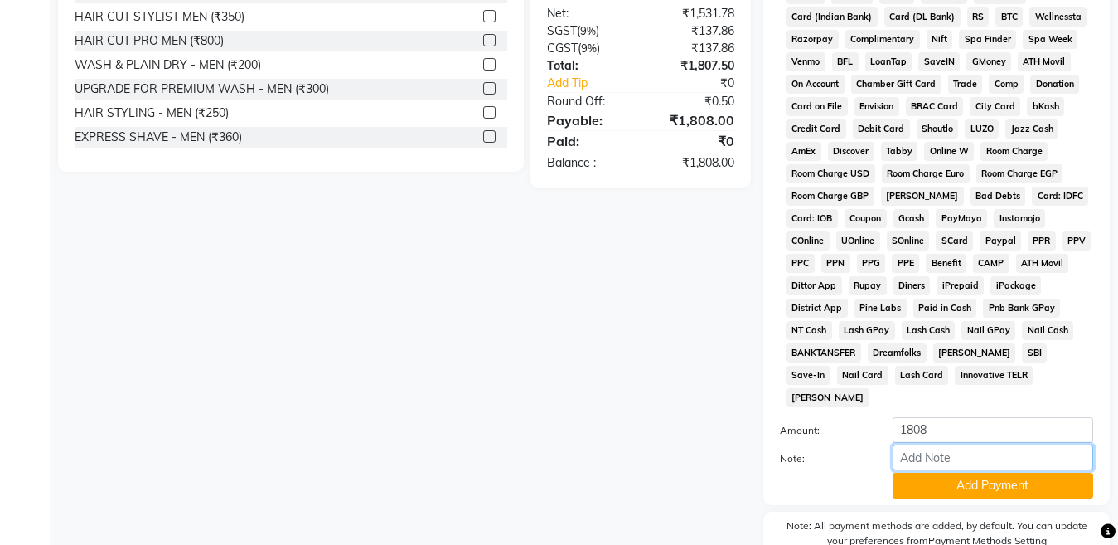
click at [929, 444] on input "Note:" at bounding box center [993, 457] width 201 height 26
type input "2011"
click at [946, 473] on button "Add Payment" at bounding box center [993, 486] width 201 height 26
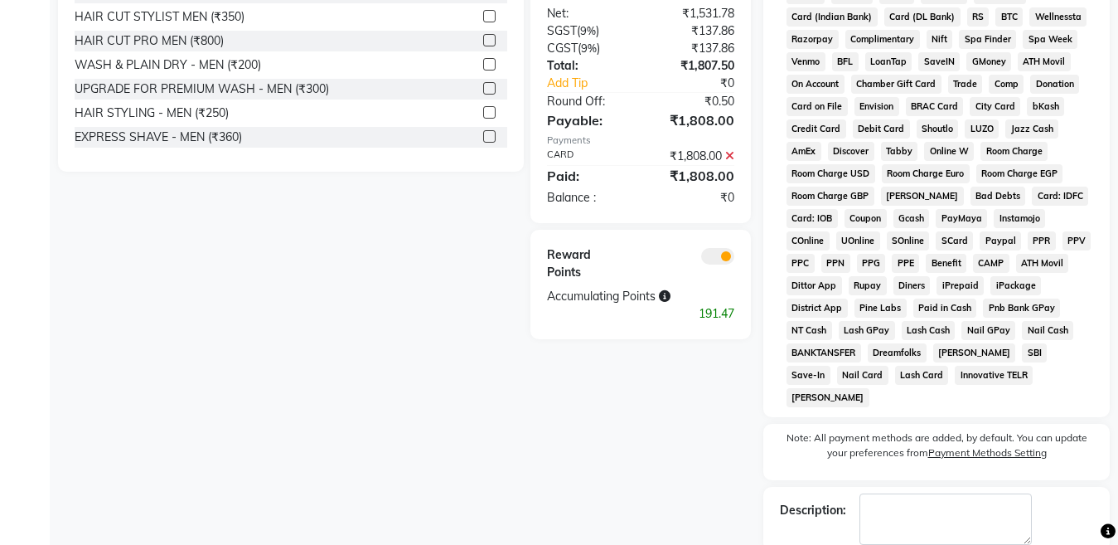
scroll to position [782, 0]
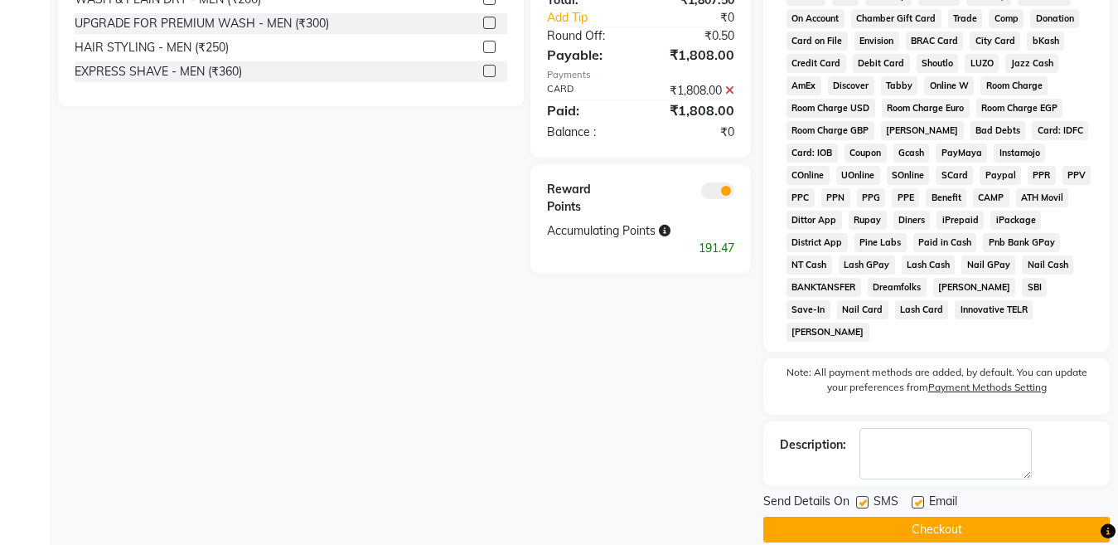
click at [885, 517] on button "Checkout" at bounding box center [937, 530] width 347 height 26
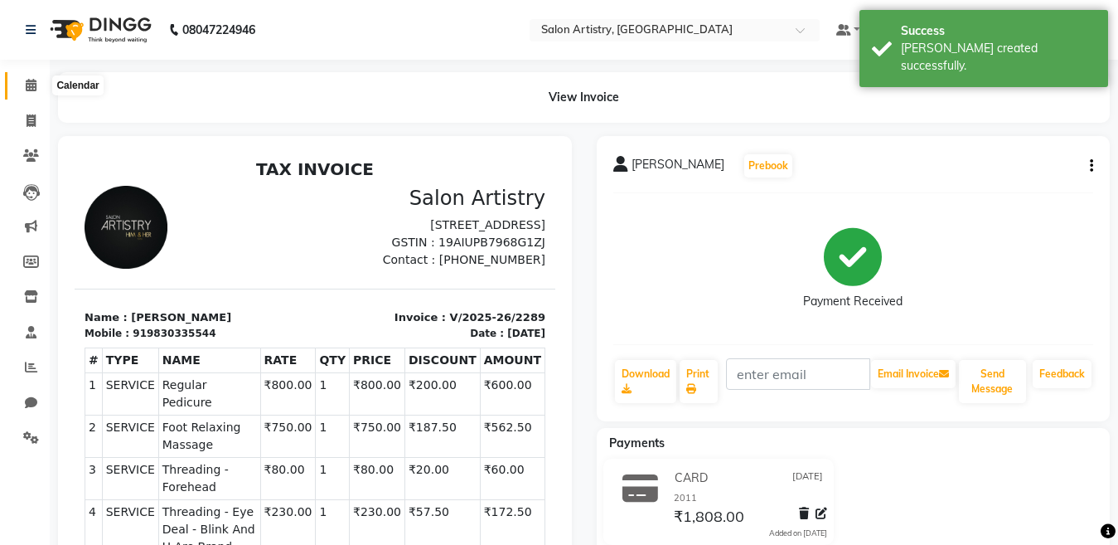
click at [31, 82] on icon at bounding box center [31, 85] width 11 height 12
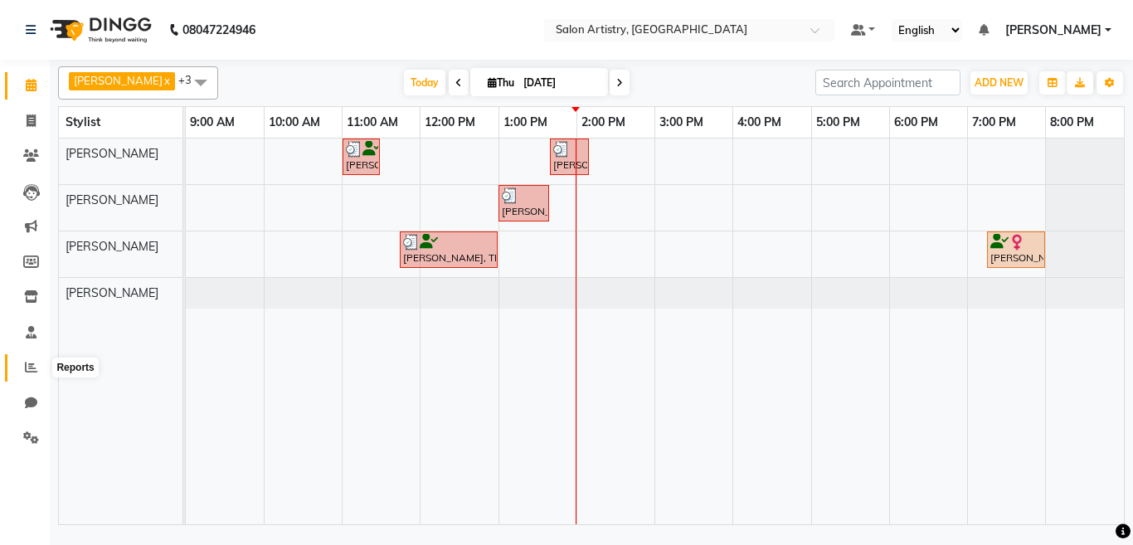
click at [28, 371] on icon at bounding box center [31, 367] width 12 height 12
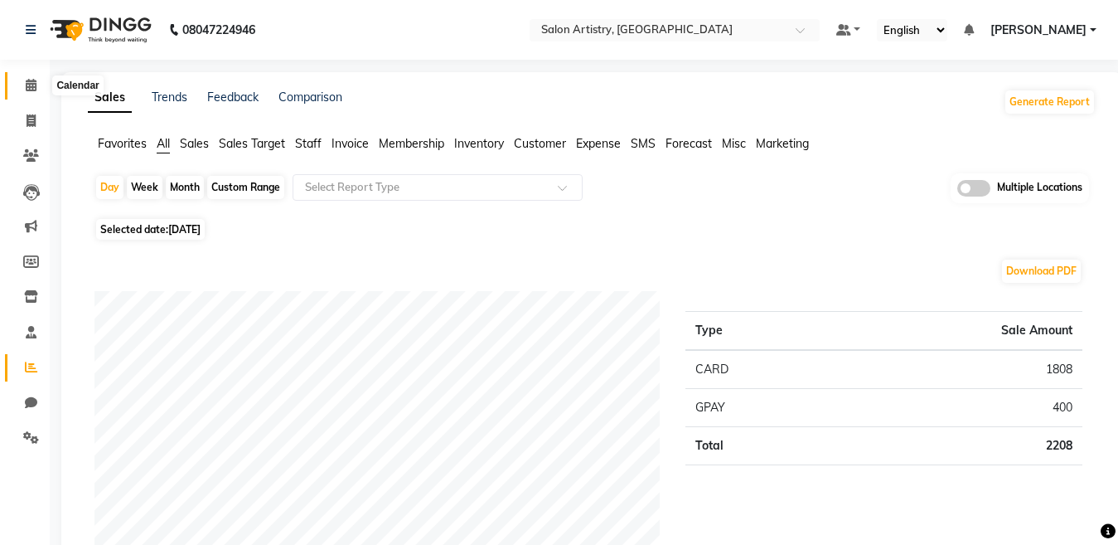
click at [36, 82] on icon at bounding box center [31, 85] width 11 height 12
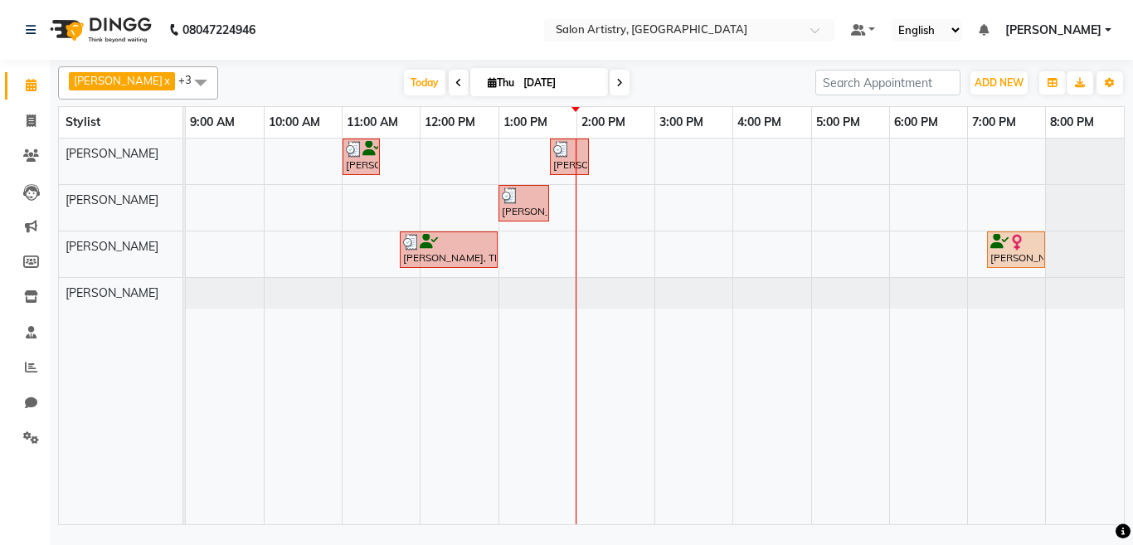
click at [616, 82] on icon at bounding box center [619, 83] width 7 height 10
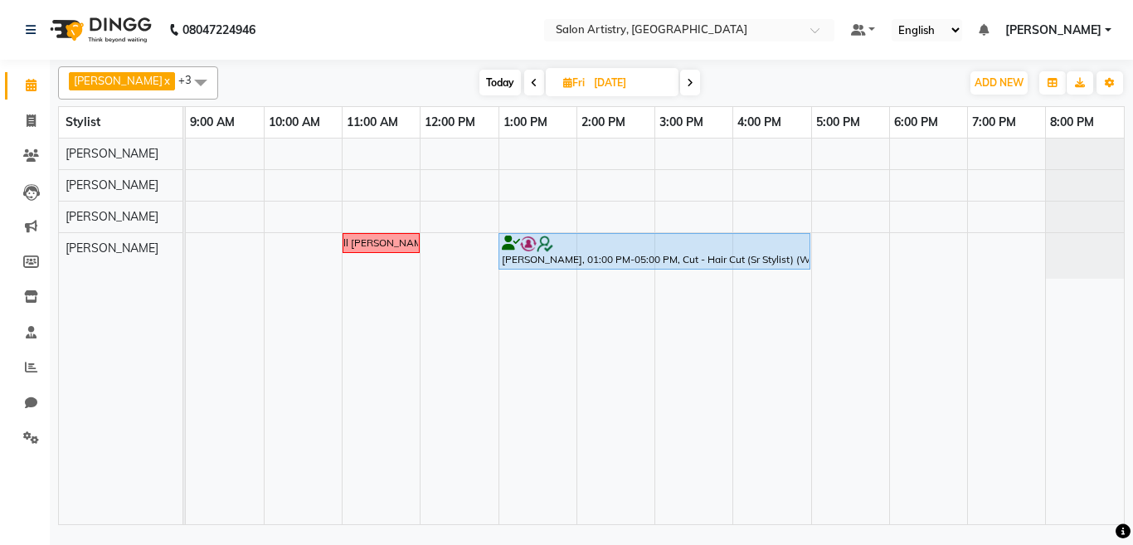
click at [684, 80] on span at bounding box center [690, 83] width 20 height 26
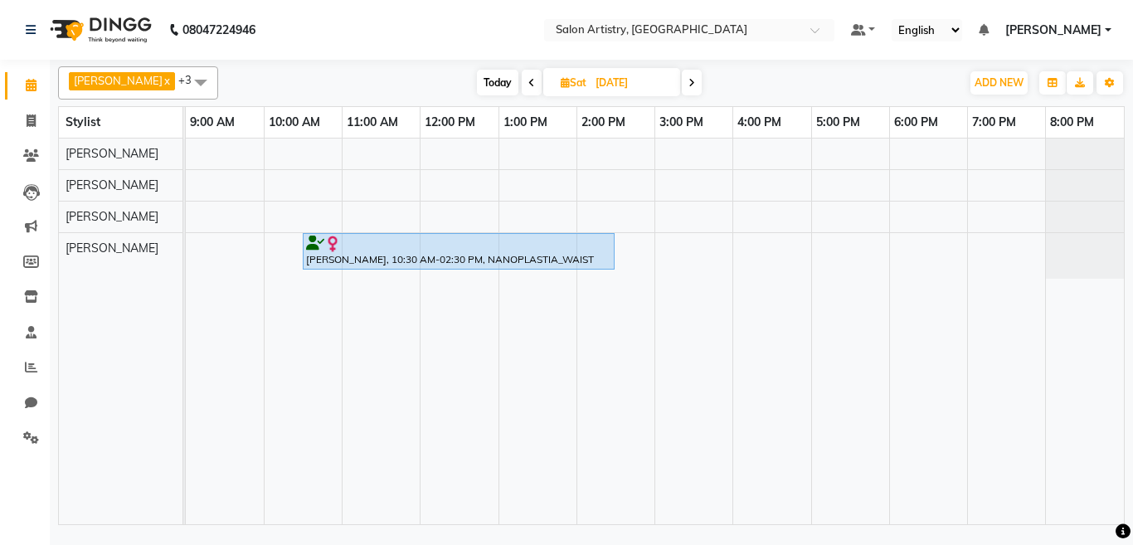
click at [688, 86] on icon at bounding box center [691, 83] width 7 height 10
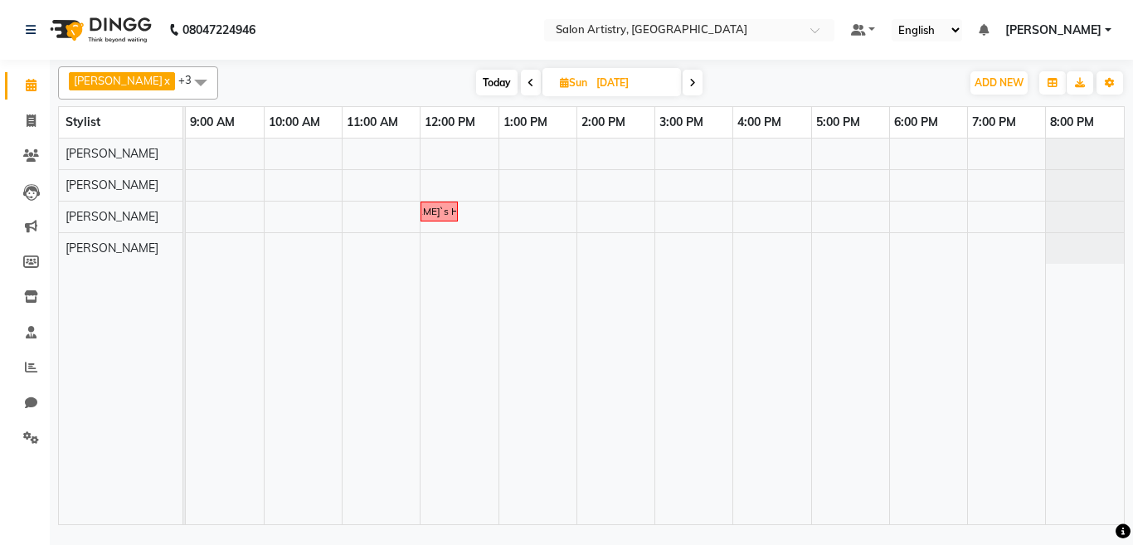
click at [689, 80] on icon at bounding box center [692, 83] width 7 height 10
click at [690, 80] on icon at bounding box center [693, 83] width 7 height 10
click at [479, 82] on span "Today" at bounding box center [497, 83] width 41 height 26
type input "[DATE]"
